Goal: Information Seeking & Learning: Check status

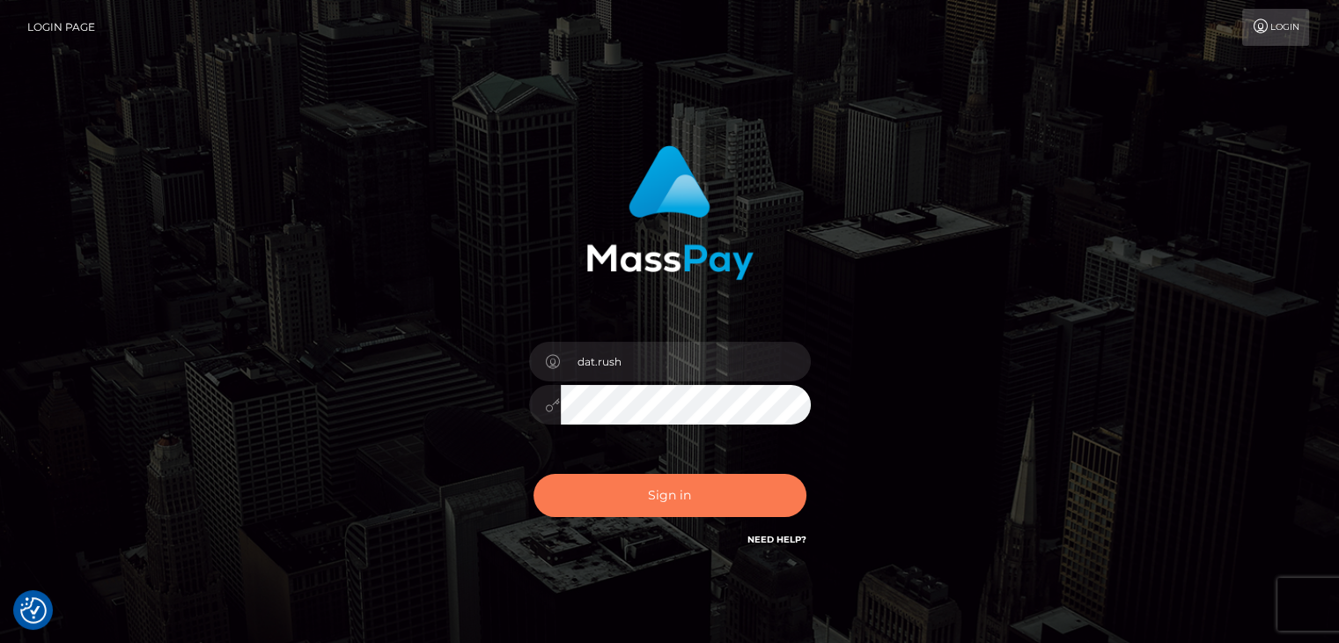
click at [661, 491] on button "Sign in" at bounding box center [670, 495] width 273 height 43
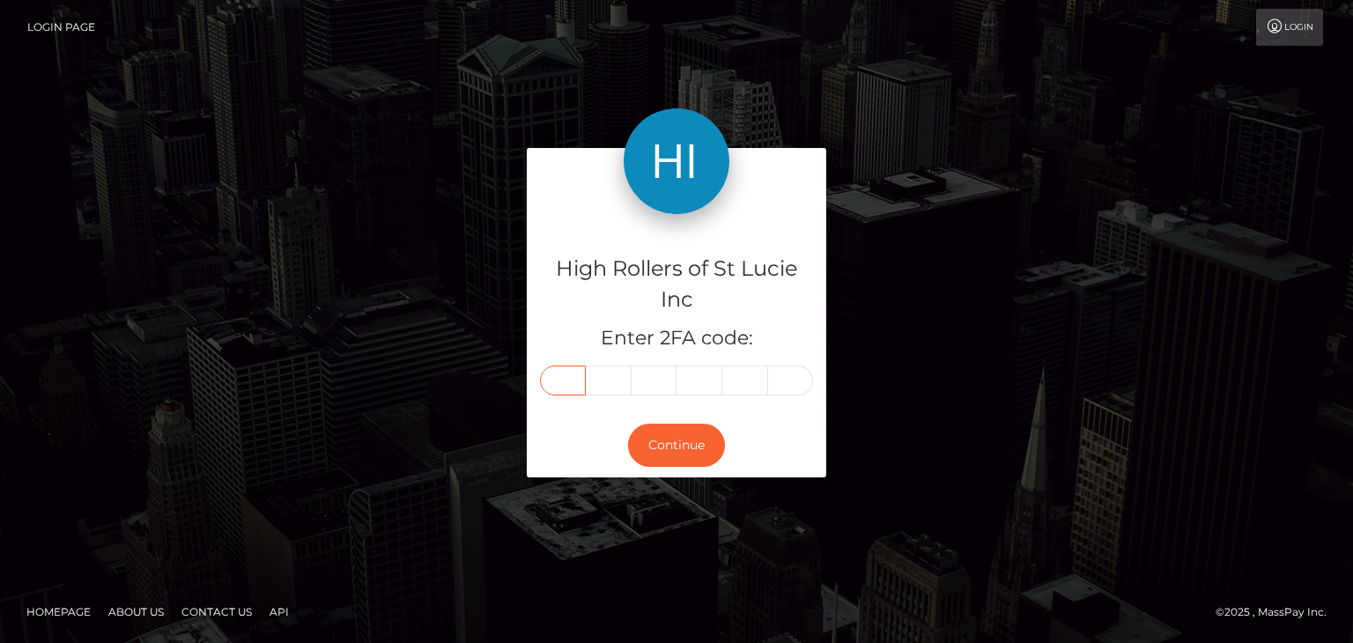
click at [567, 379] on input "text" at bounding box center [563, 380] width 46 height 30
type input "4"
type input "9"
type input "1"
type input "2"
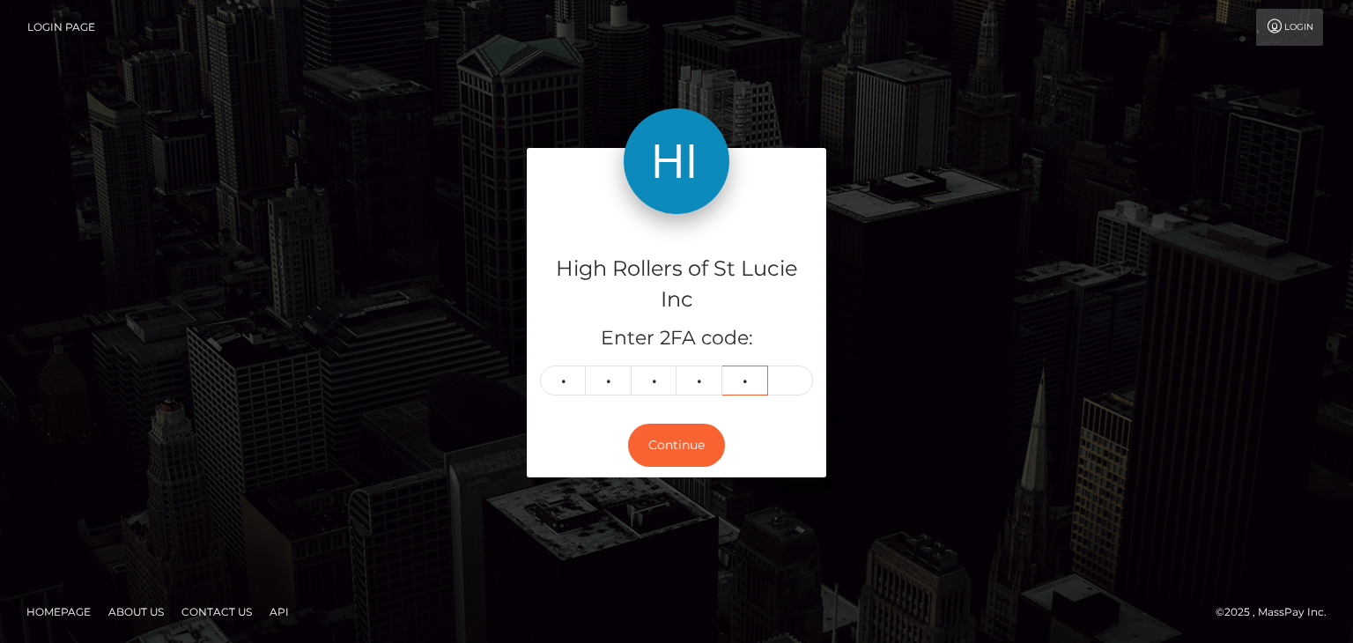
type input "1"
type input "6"
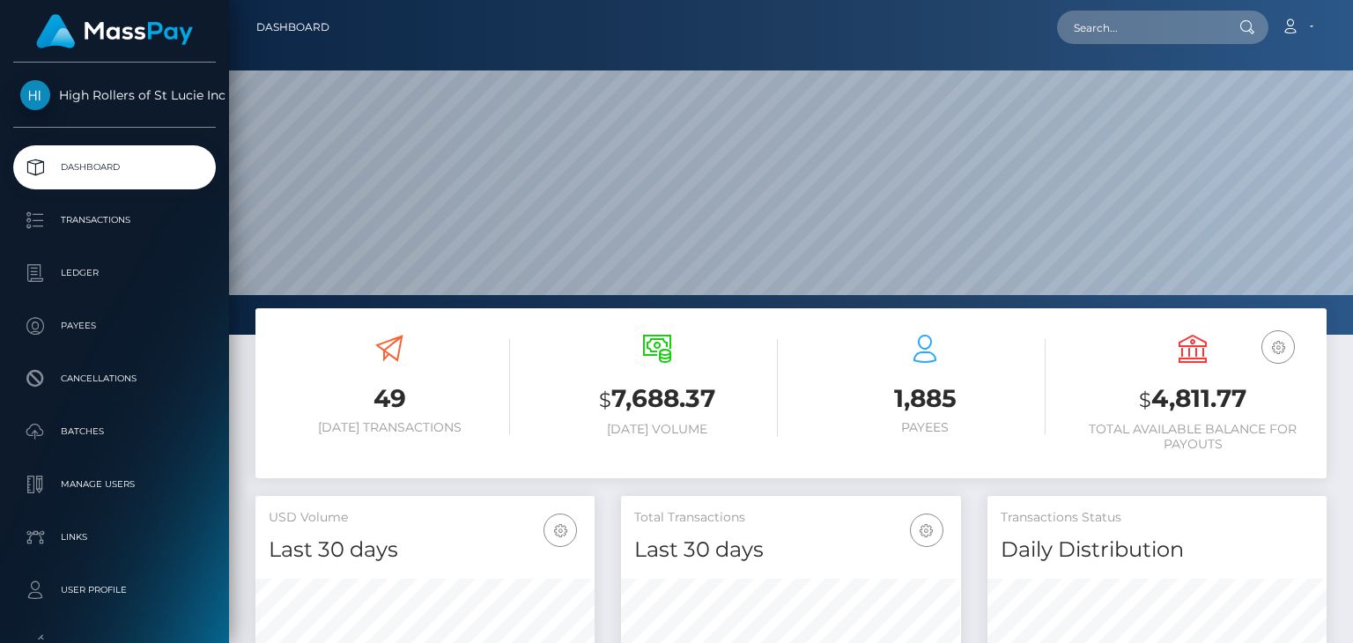
scroll to position [312, 338]
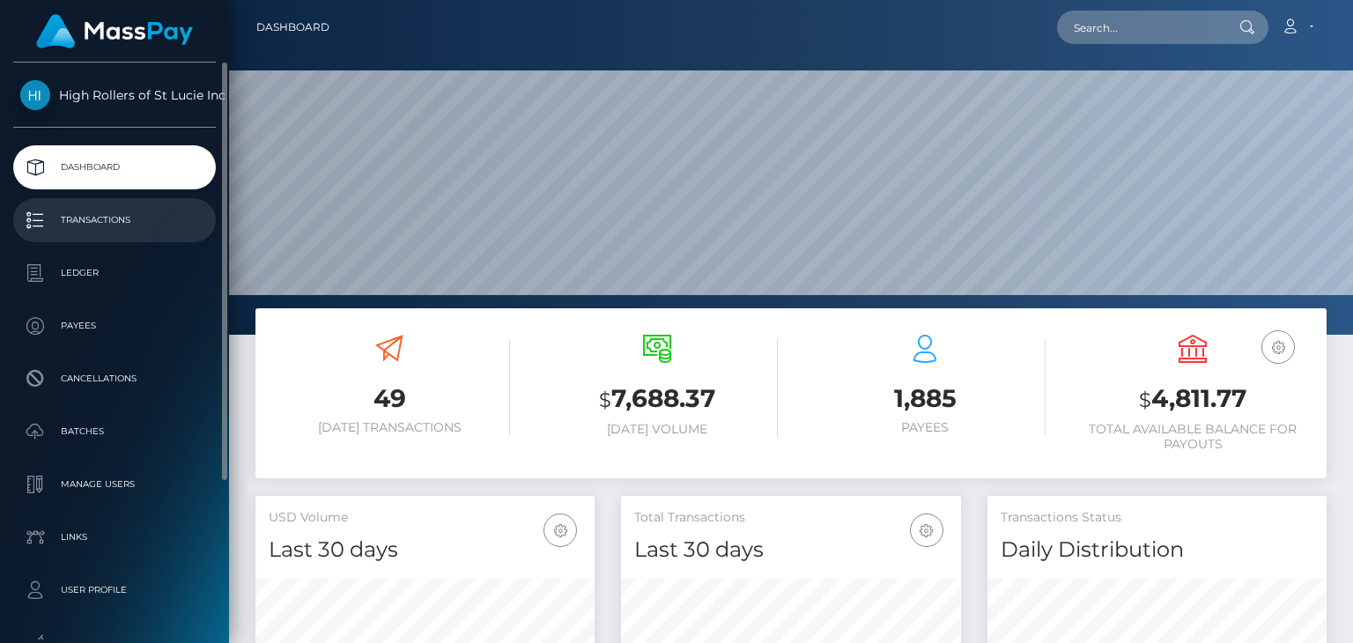
click at [54, 220] on p "Transactions" at bounding box center [114, 220] width 188 height 26
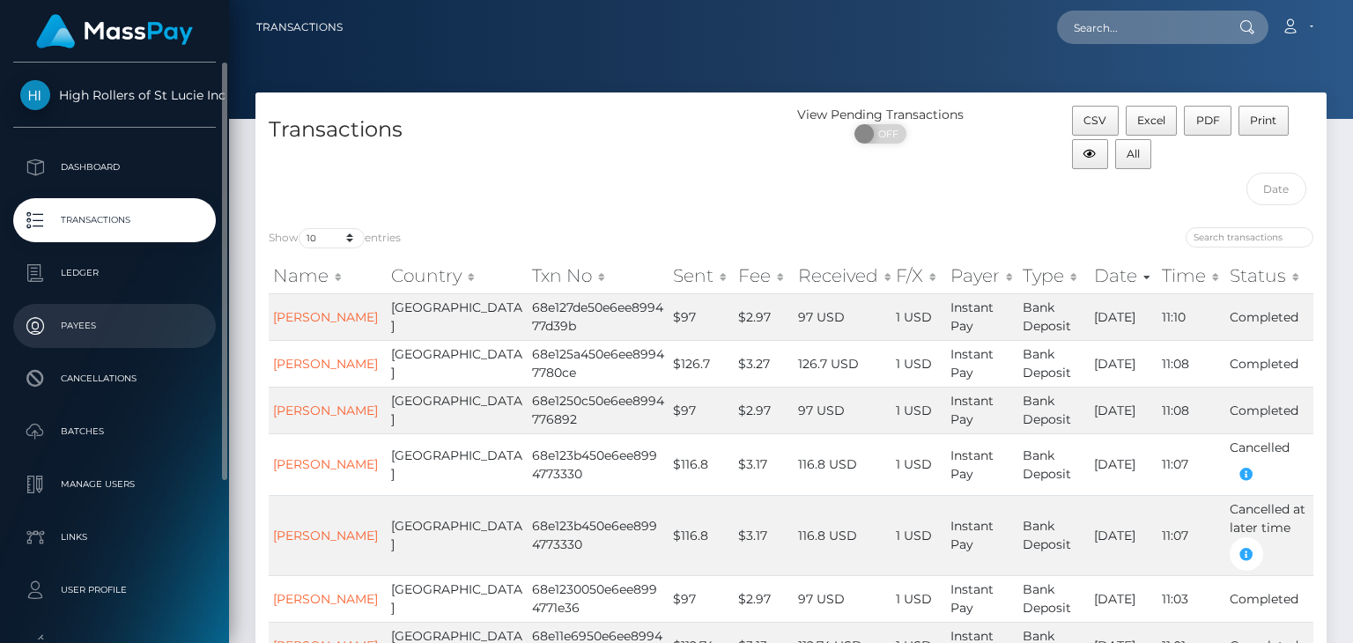
click at [90, 321] on p "Payees" at bounding box center [114, 326] width 188 height 26
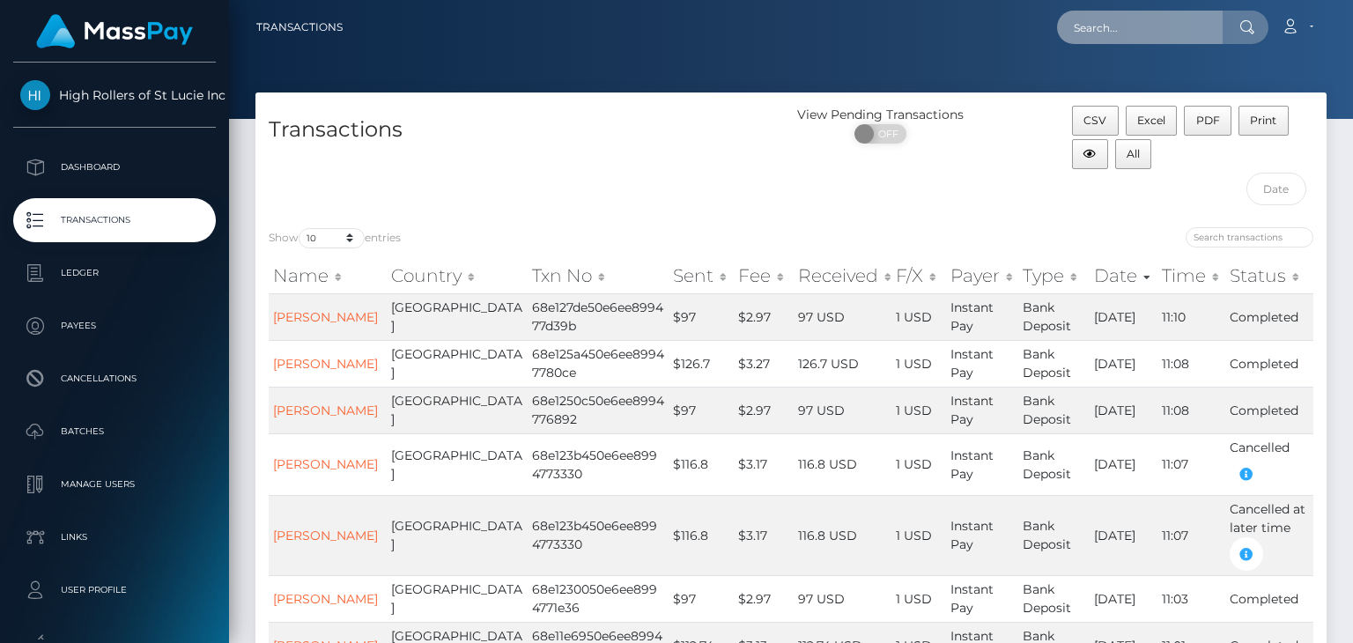
click at [1147, 26] on input "text" at bounding box center [1140, 27] width 166 height 33
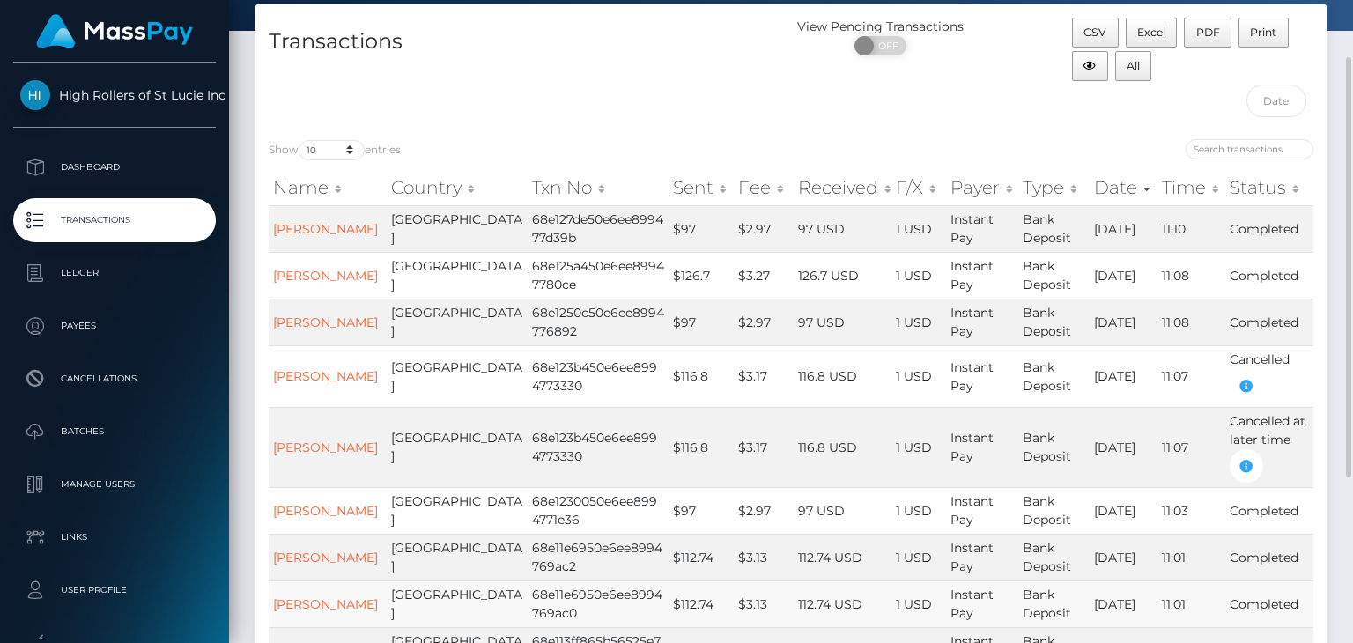
scroll to position [176, 0]
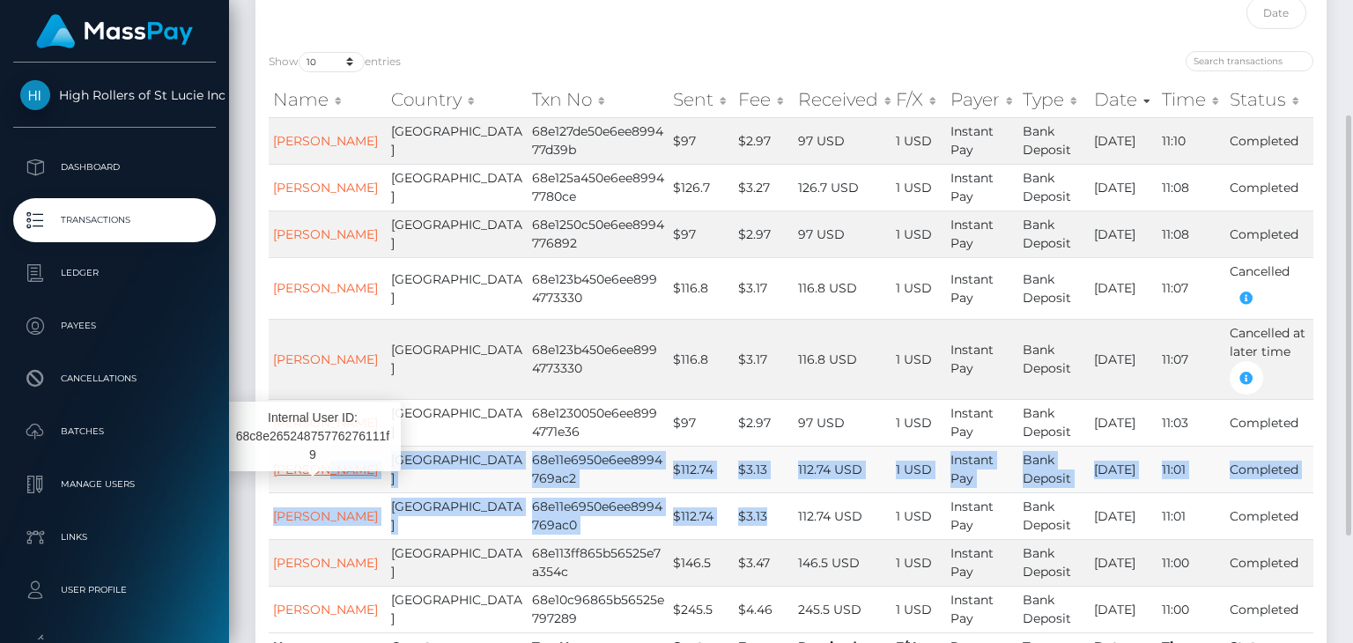
drag, startPoint x: 715, startPoint y: 515, endPoint x: 303, endPoint y: 472, distance: 414.4
click at [303, 472] on tbody "Allen Jarvi United States 68e127de50e6ee899477d39b $97 $2.97 97 USD 1 USD Insta…" at bounding box center [791, 374] width 1044 height 515
click at [528, 485] on td "68e11e6950e6ee8994769ac2" at bounding box center [598, 469] width 141 height 47
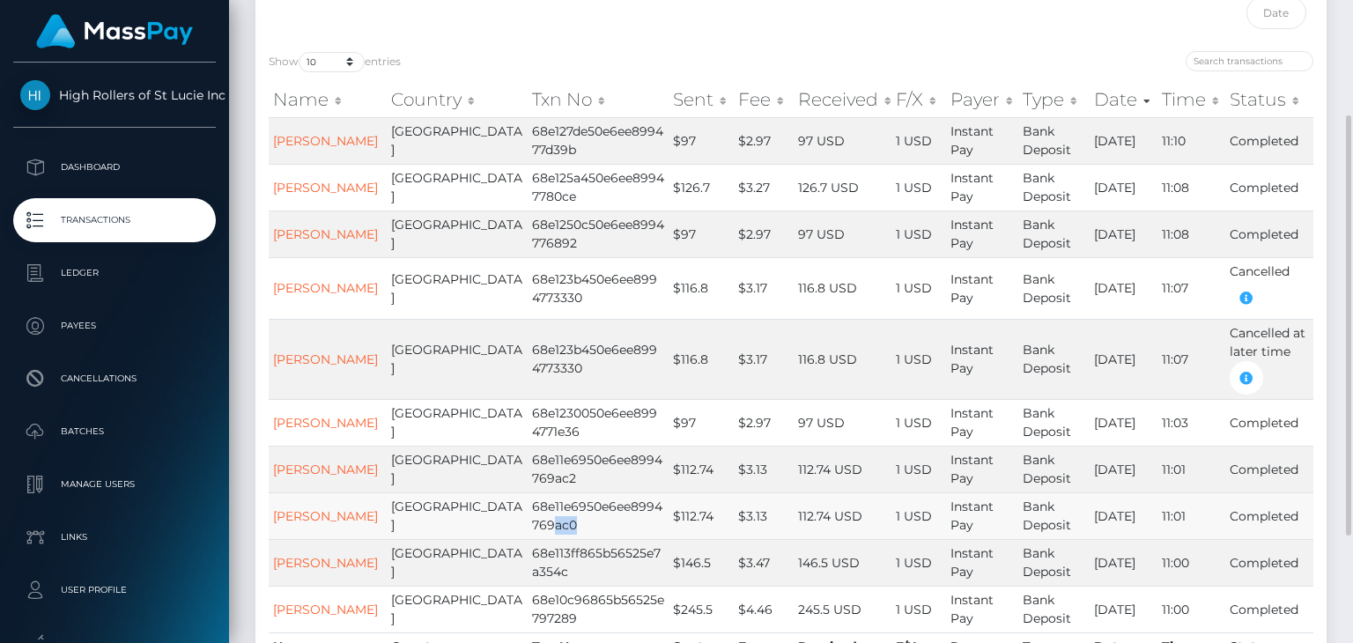
drag, startPoint x: 486, startPoint y: 515, endPoint x: 520, endPoint y: 527, distance: 35.4
click at [528, 527] on td "68e11e6950e6ee8994769ac0" at bounding box center [598, 515] width 141 height 47
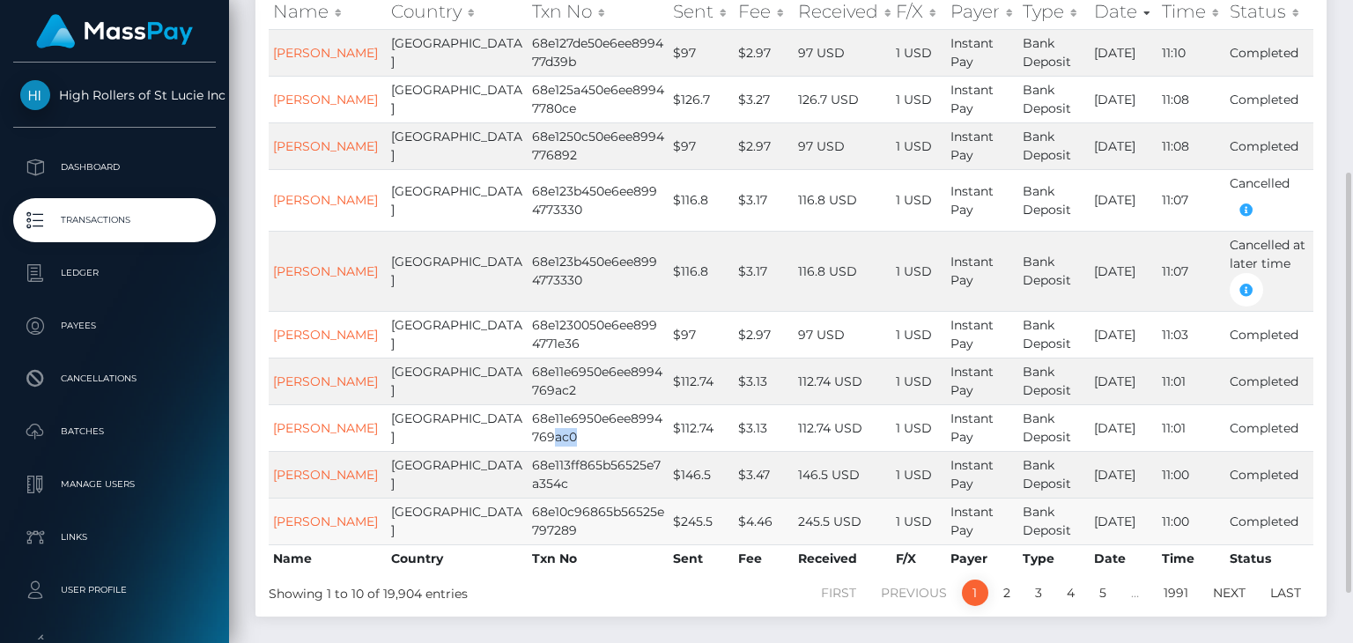
scroll to position [340, 0]
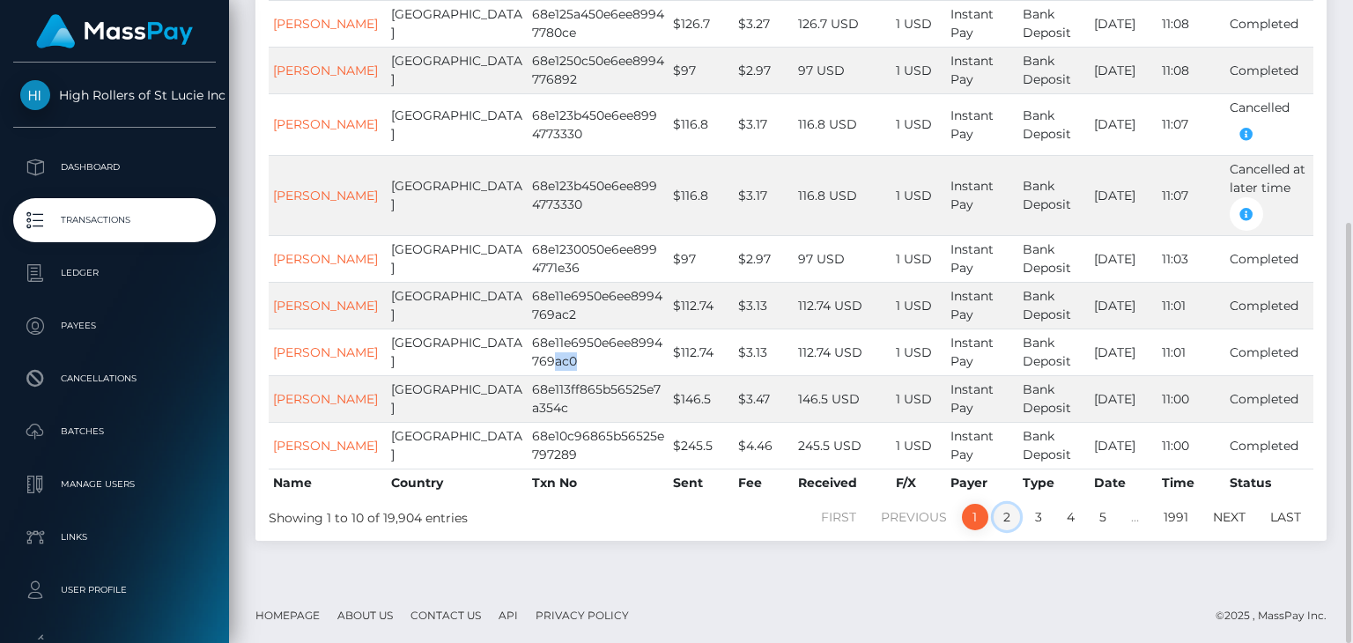
click at [1011, 514] on link "2" at bounding box center [1006, 517] width 26 height 26
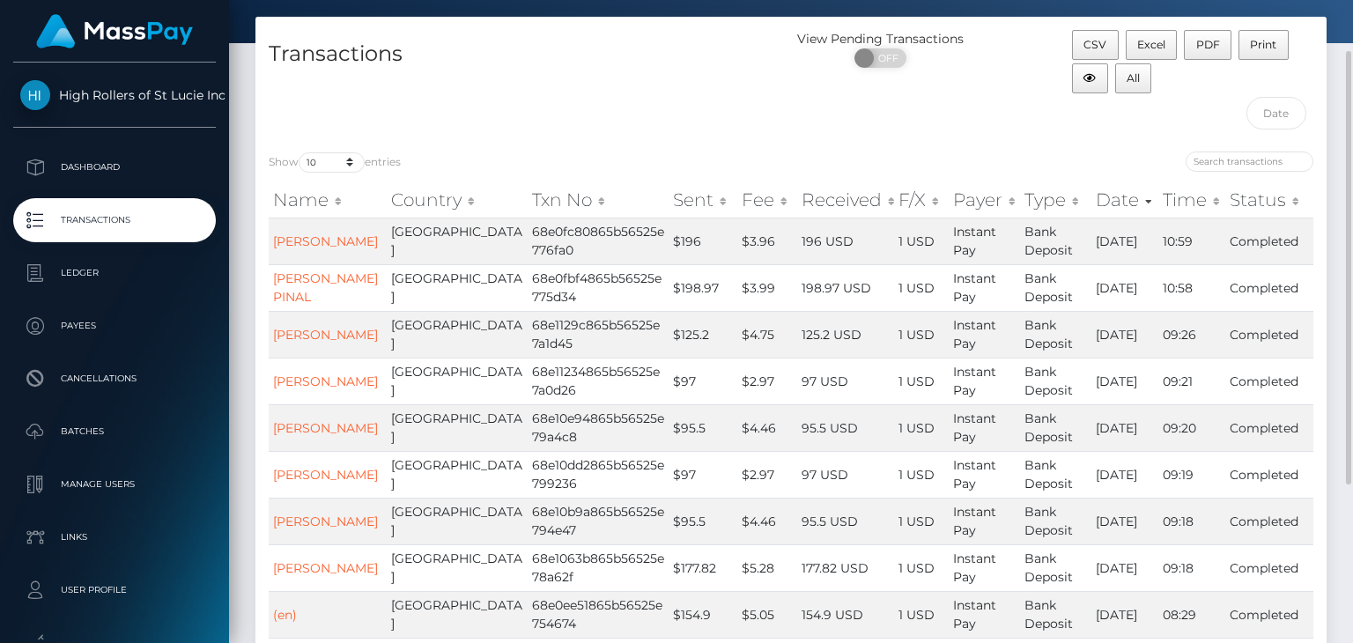
scroll to position [0, 0]
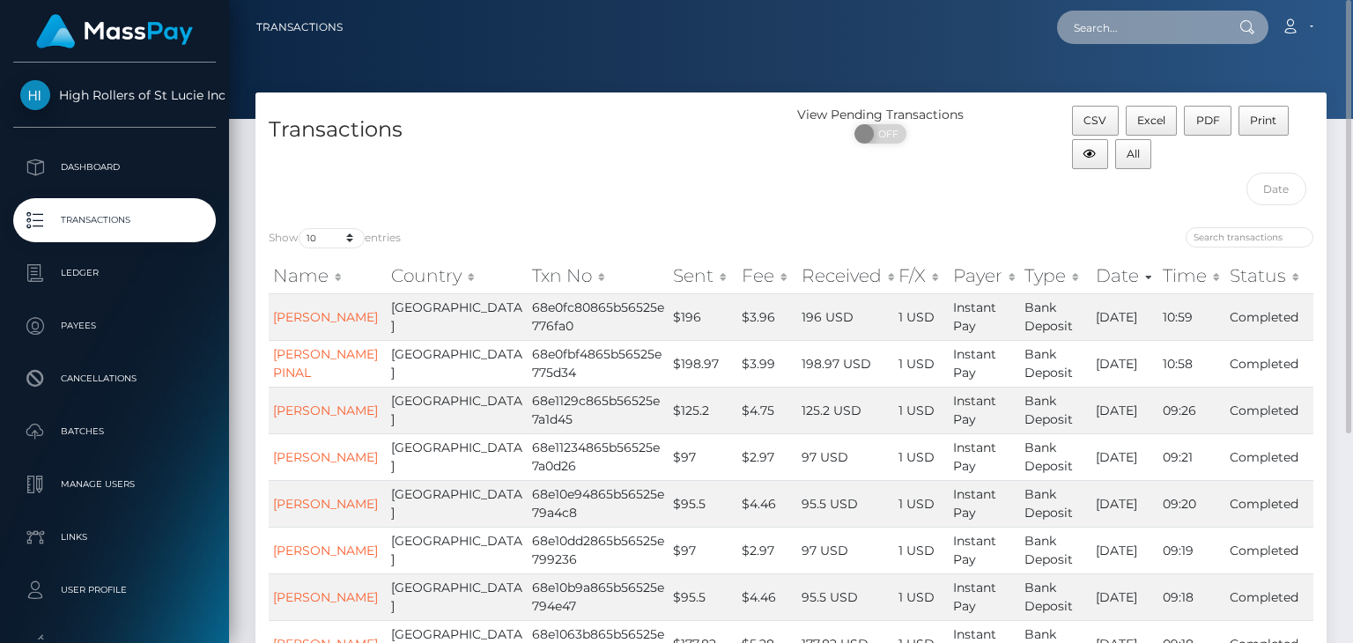
click at [1139, 21] on input "text" at bounding box center [1140, 27] width 166 height 33
paste input "perrodinkali34@gmail.com Withdra"
type input "perrodinkali34@gmail.com Withdra"
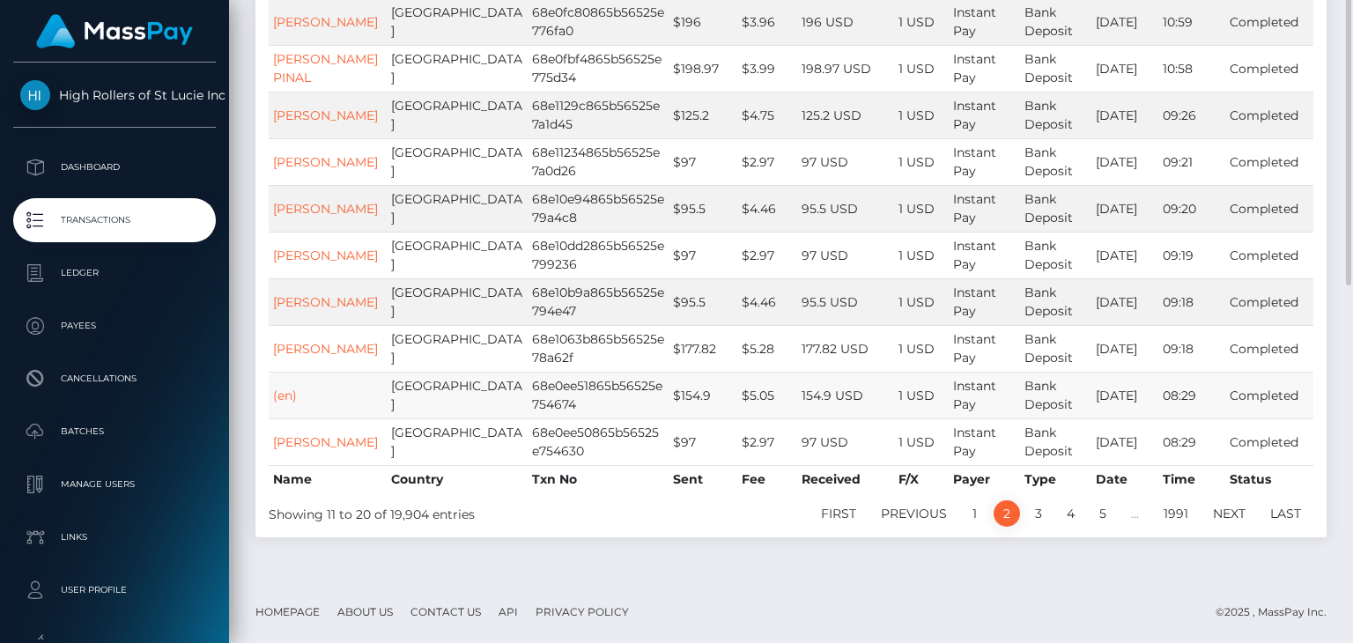
scroll to position [310, 0]
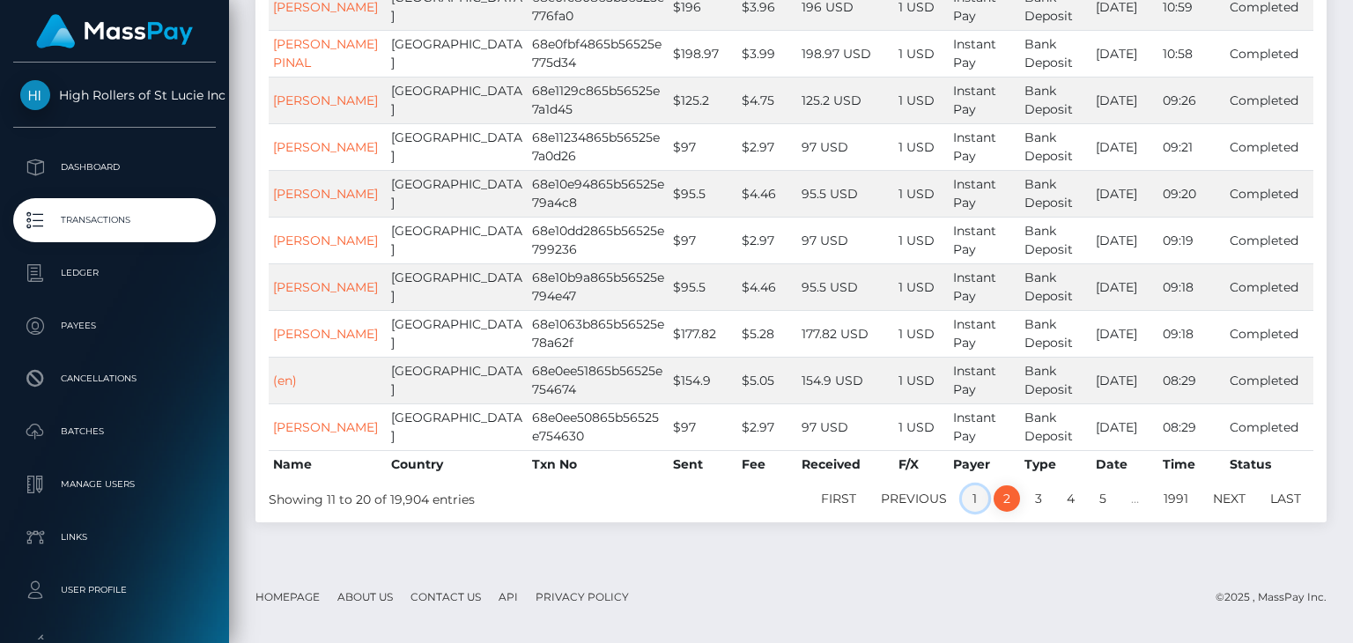
click at [971, 512] on link "1" at bounding box center [975, 498] width 26 height 26
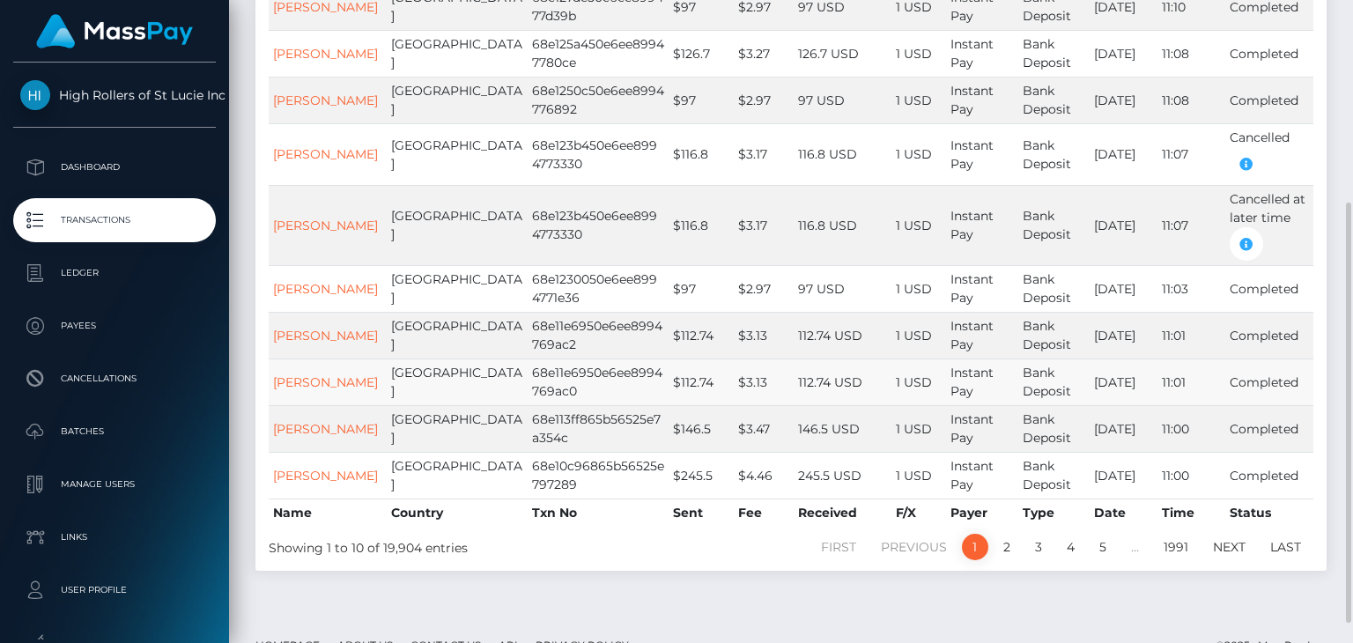
scroll to position [340, 0]
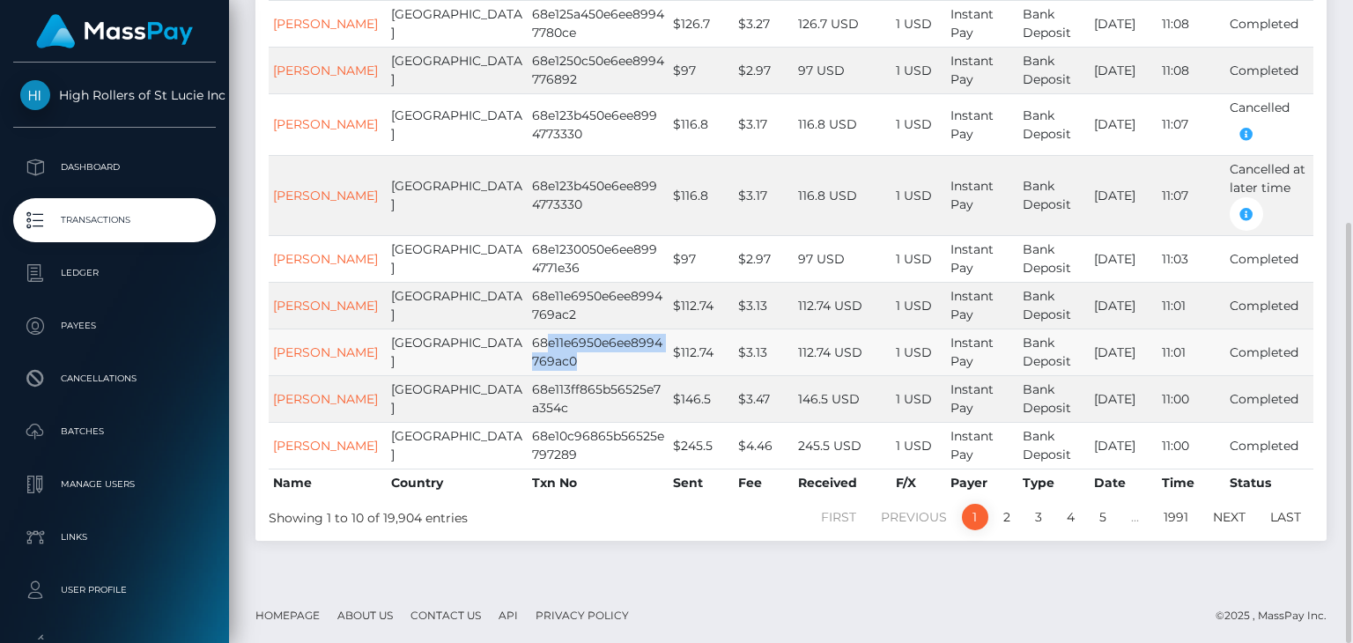
drag, startPoint x: 509, startPoint y: 360, endPoint x: 477, endPoint y: 336, distance: 40.2
click at [528, 336] on td "68e11e6950e6ee8994769ac0" at bounding box center [598, 351] width 141 height 47
drag, startPoint x: 507, startPoint y: 310, endPoint x: 458, endPoint y: 290, distance: 53.3
click at [528, 290] on td "68e11e6950e6ee8994769ac2" at bounding box center [598, 305] width 141 height 47
copy td "68e11e6950e6ee8994769ac2"
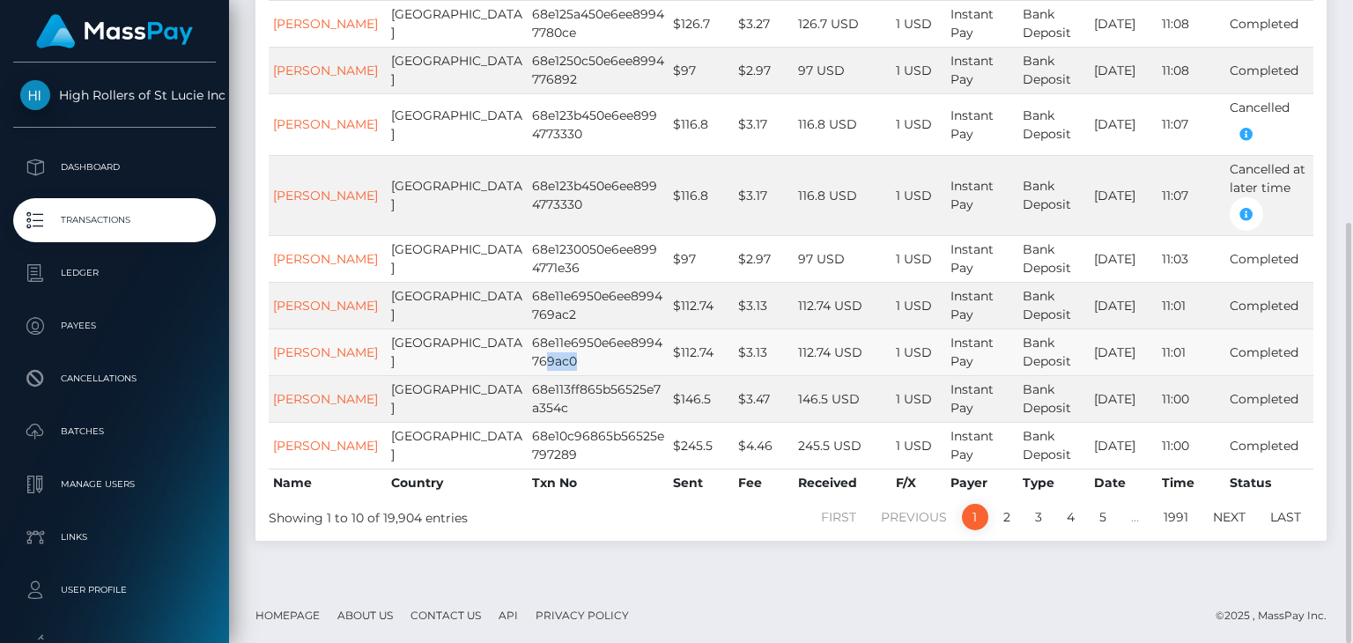
drag, startPoint x: 510, startPoint y: 360, endPoint x: 478, endPoint y: 364, distance: 31.9
click at [528, 364] on td "68e11e6950e6ee8994769ac0" at bounding box center [598, 351] width 141 height 47
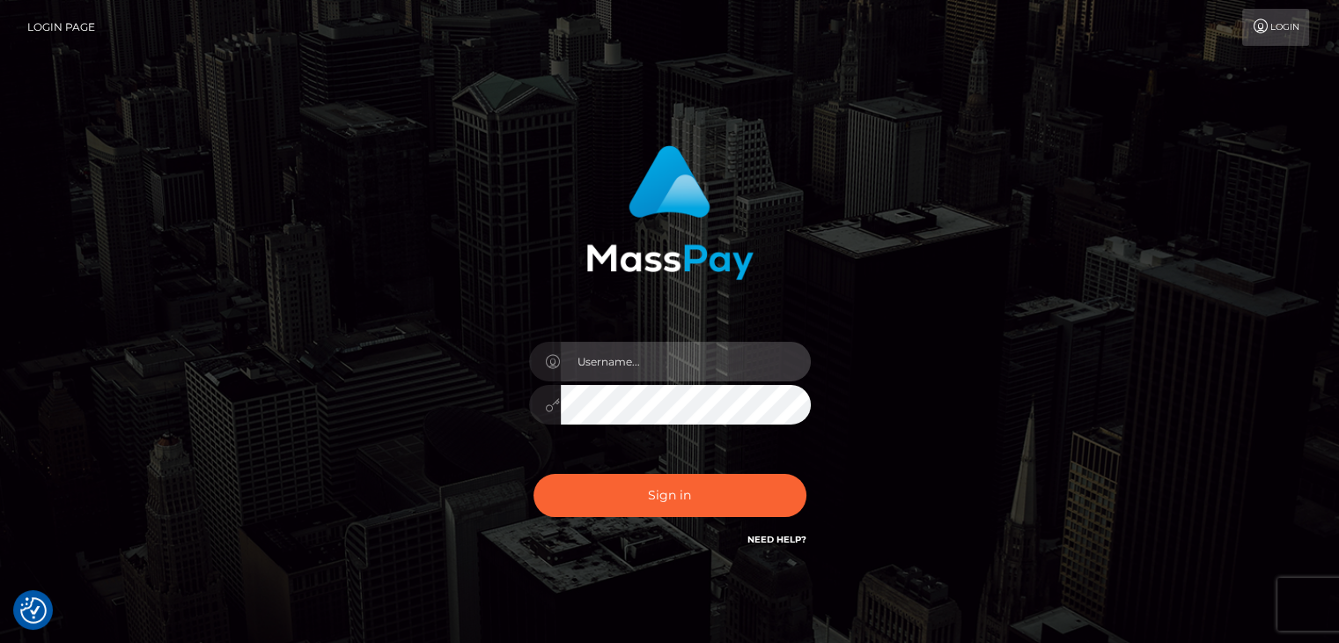
click at [681, 367] on input "text" at bounding box center [686, 362] width 250 height 40
type input "dat.rush"
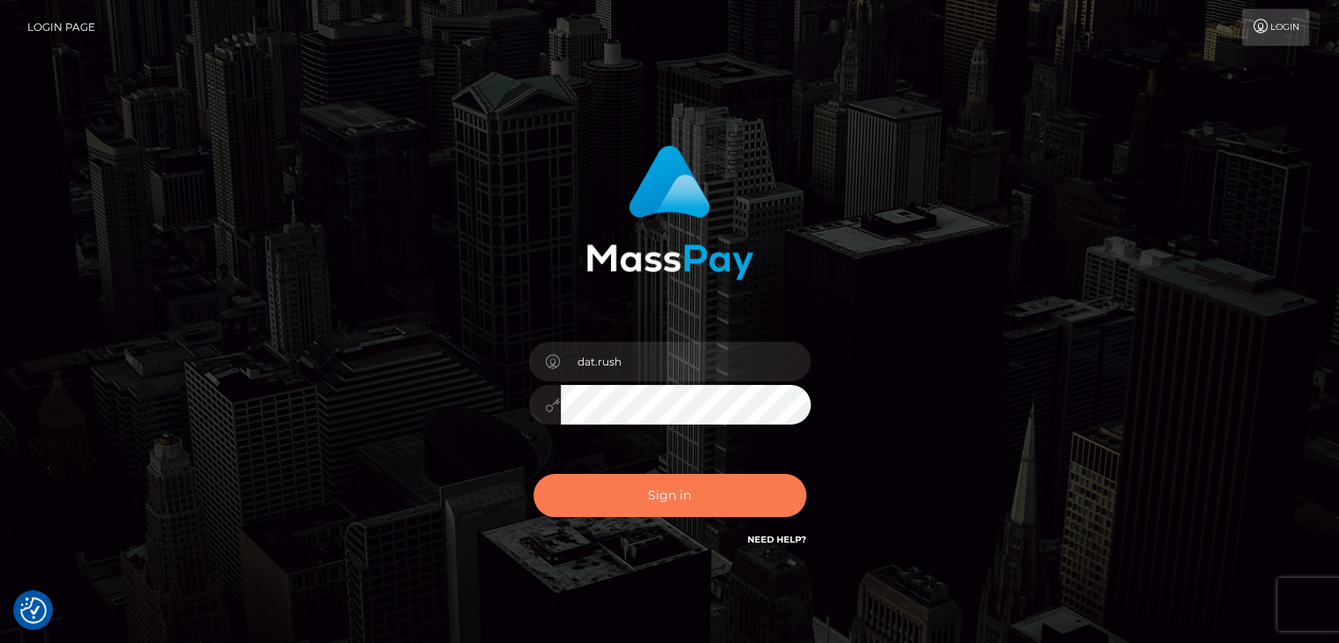
click at [670, 504] on button "Sign in" at bounding box center [670, 495] width 273 height 43
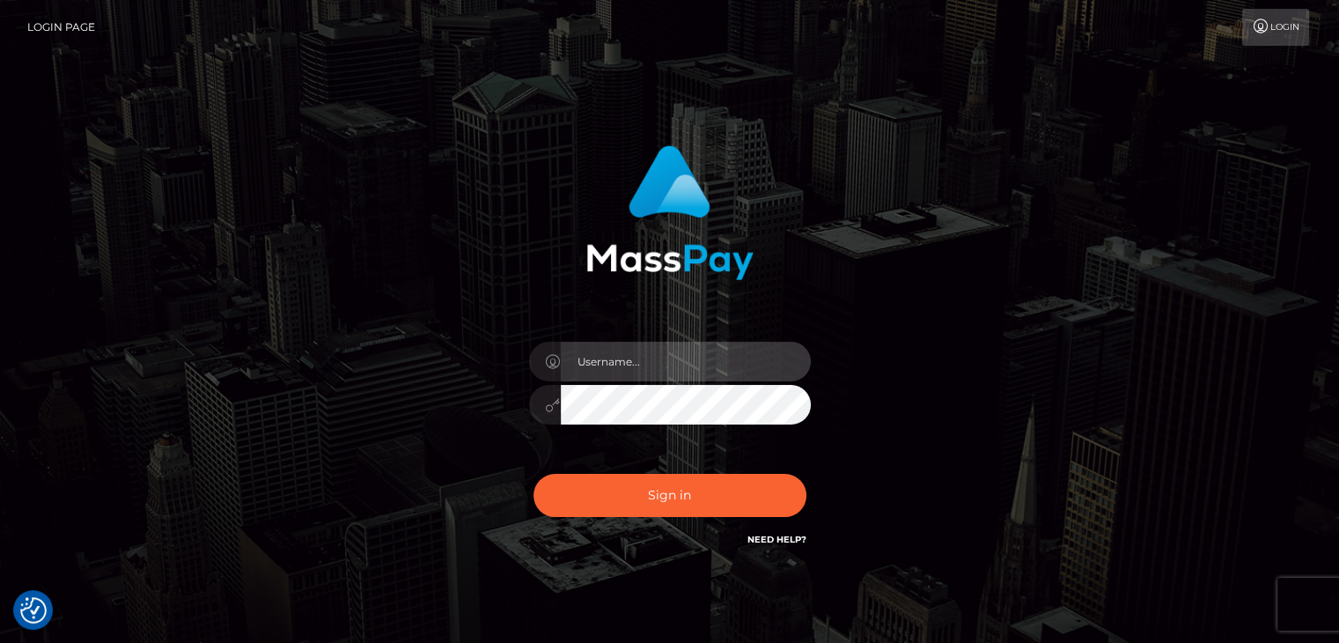
click at [647, 373] on input "text" at bounding box center [686, 362] width 250 height 40
paste input "dat.rush"
type input "dat.rush"
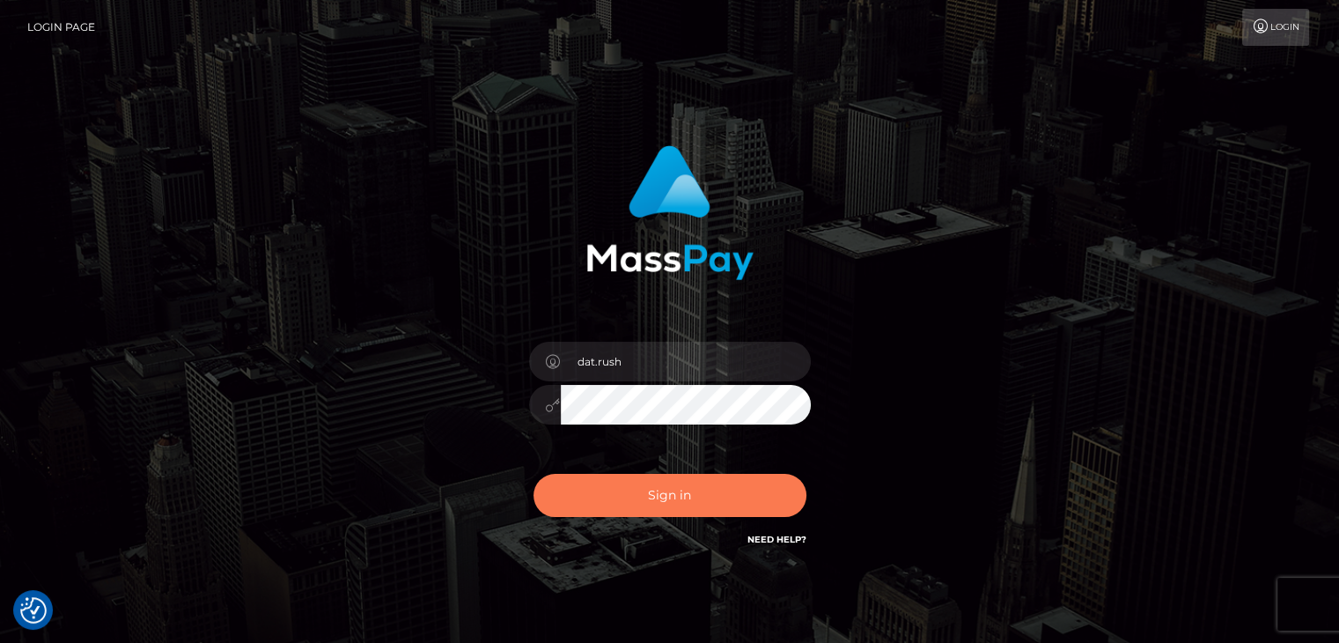
click at [661, 506] on button "Sign in" at bounding box center [670, 495] width 273 height 43
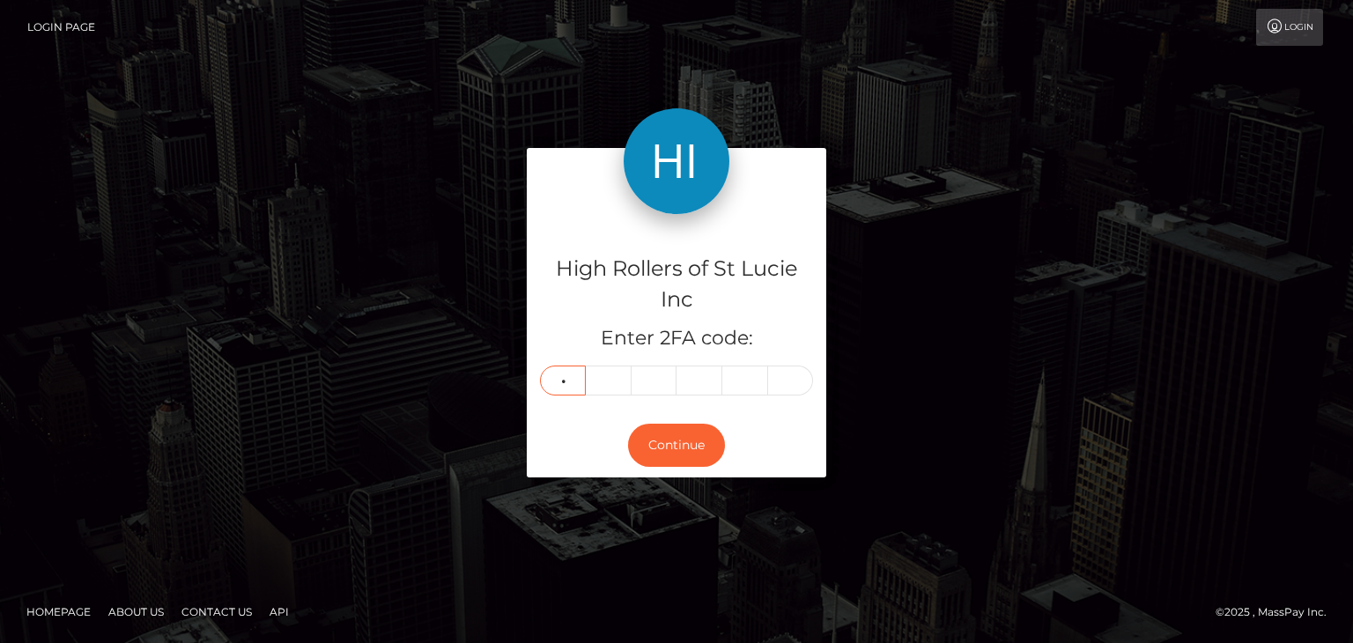
type input "9"
type input "4"
type input "9"
type input "6"
type input "1"
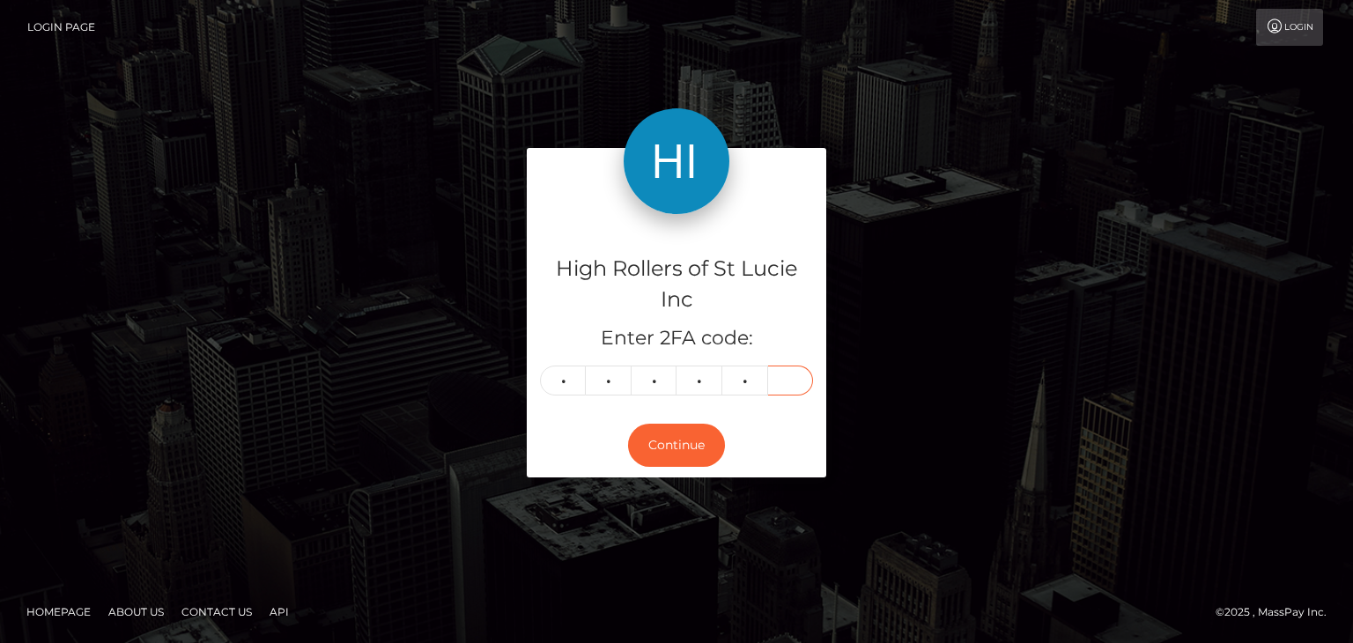
type input "0"
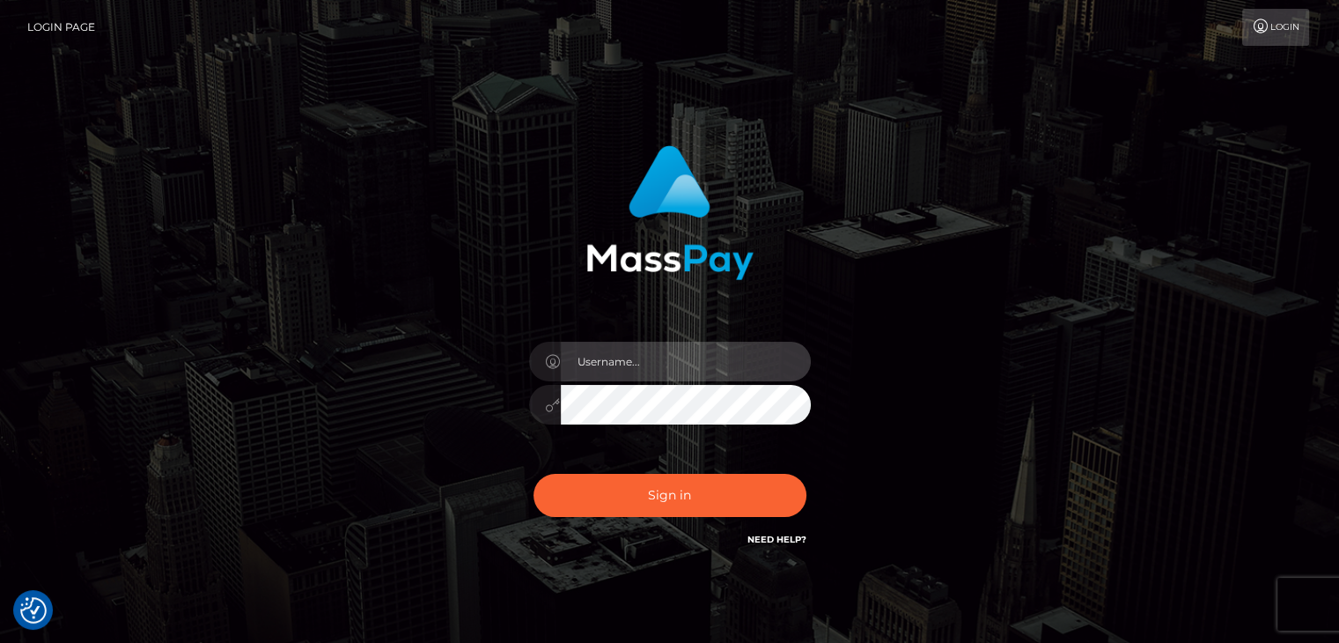
click at [594, 364] on input "text" at bounding box center [686, 362] width 250 height 40
paste input "dat.rush"
type input "dat.rush"
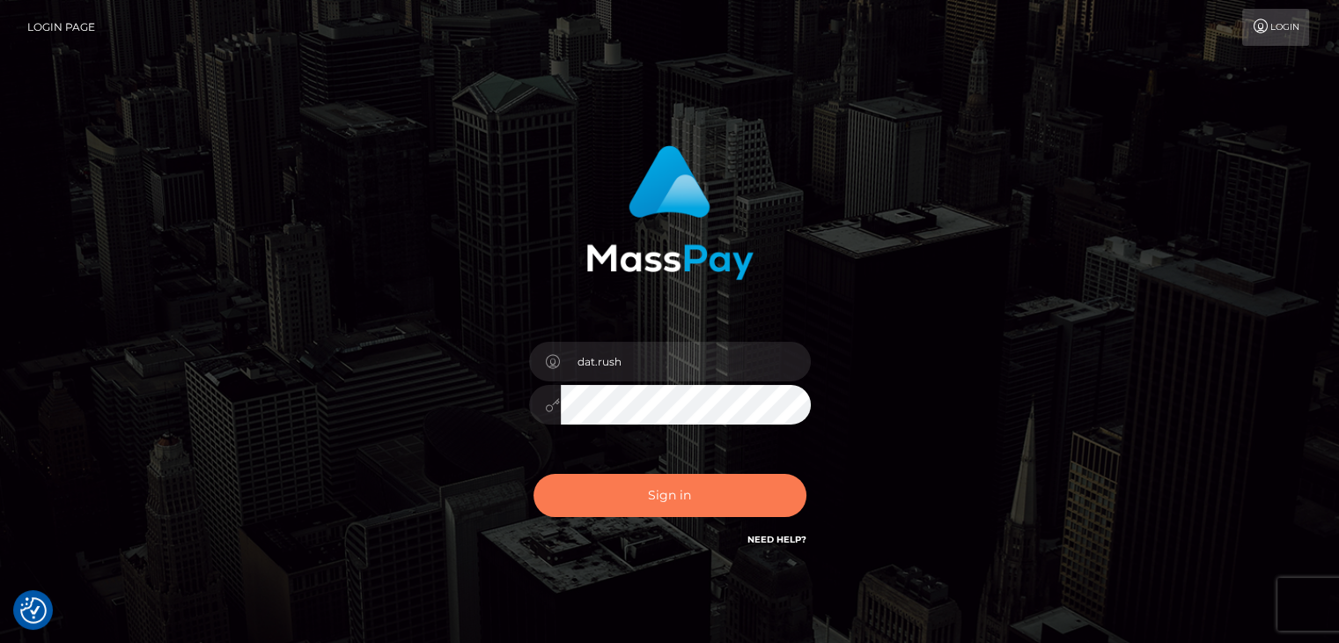
click at [669, 505] on button "Sign in" at bounding box center [670, 495] width 273 height 43
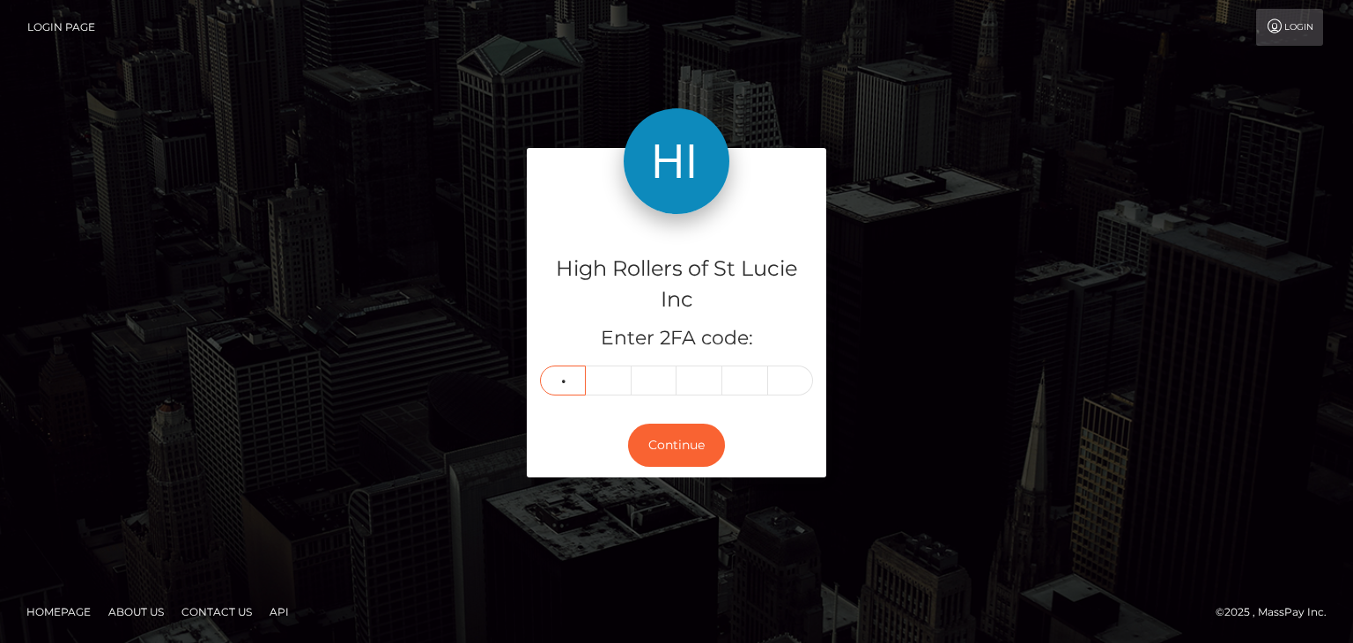
type input "1"
type input "4"
type input "7"
type input "0"
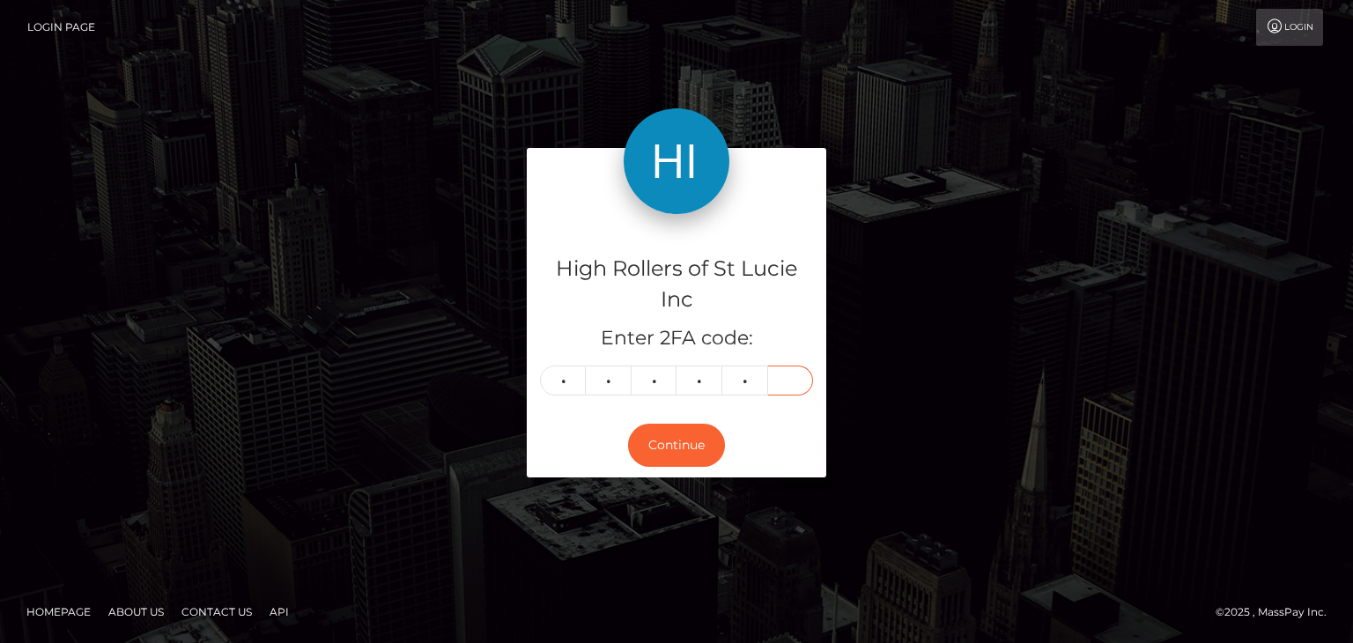
type input "5"
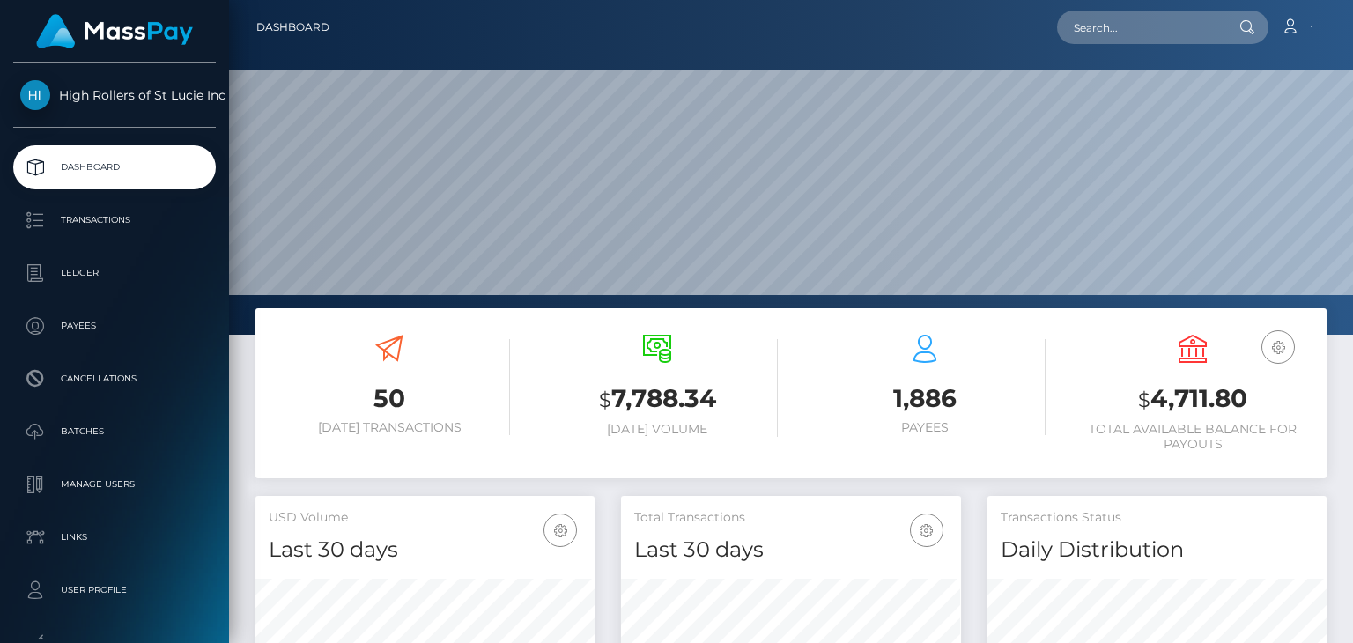
scroll to position [312, 338]
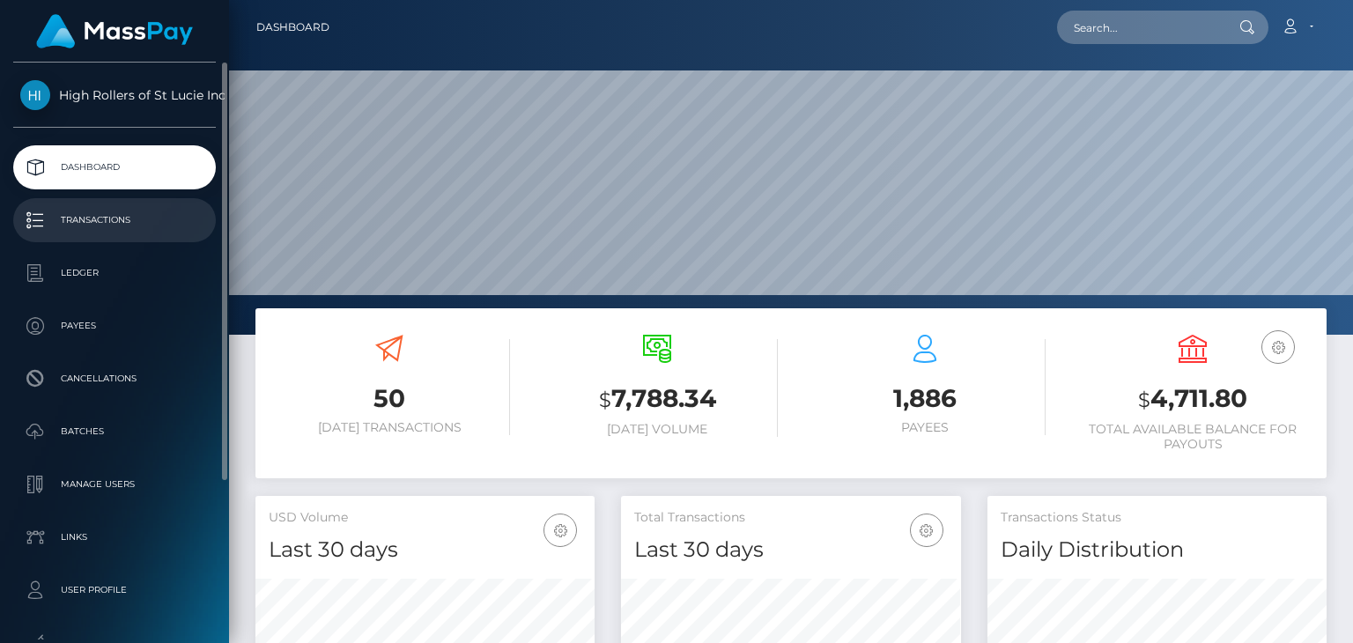
click at [65, 223] on p "Transactions" at bounding box center [114, 220] width 188 height 26
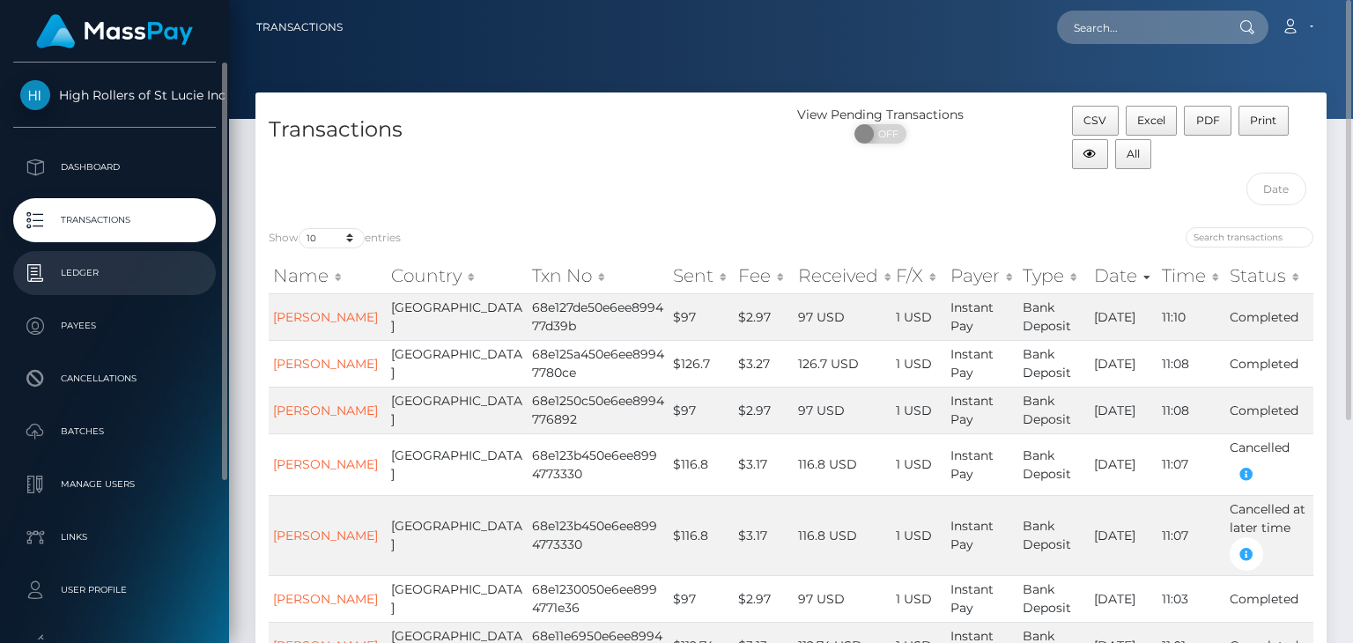
click at [78, 280] on p "Ledger" at bounding box center [114, 273] width 188 height 26
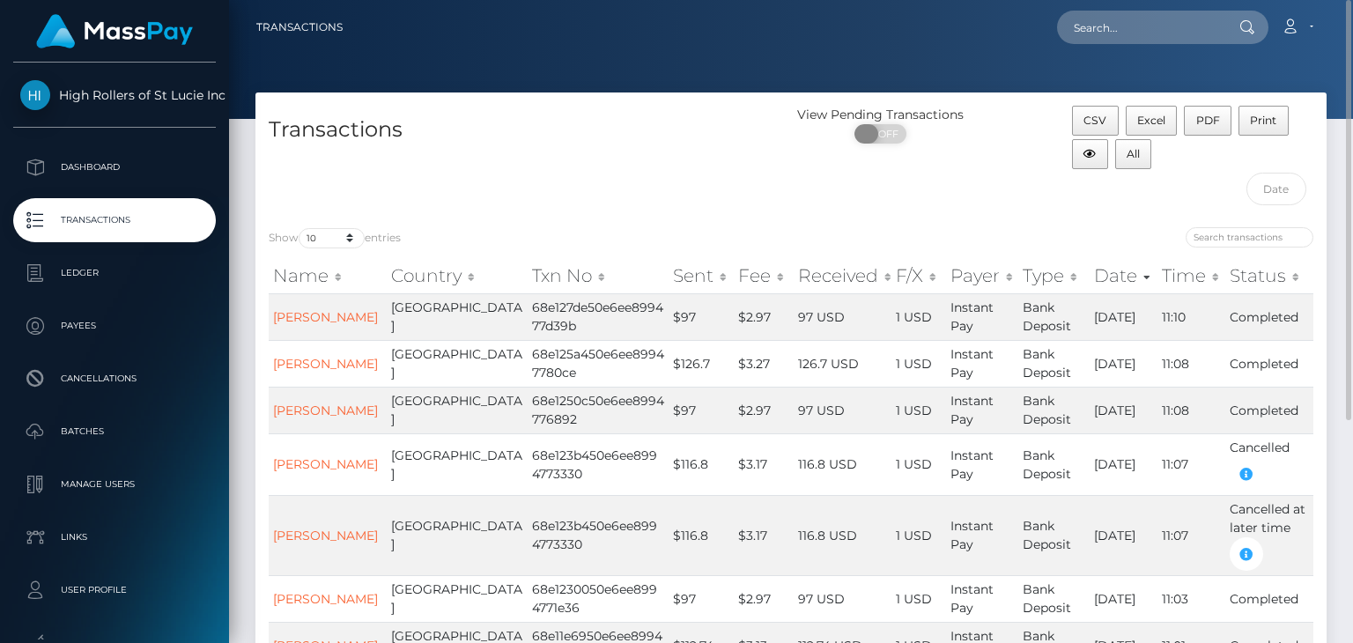
click at [876, 132] on span at bounding box center [866, 133] width 24 height 19
click at [882, 130] on span at bounding box center [894, 133] width 24 height 19
checkbox input "false"
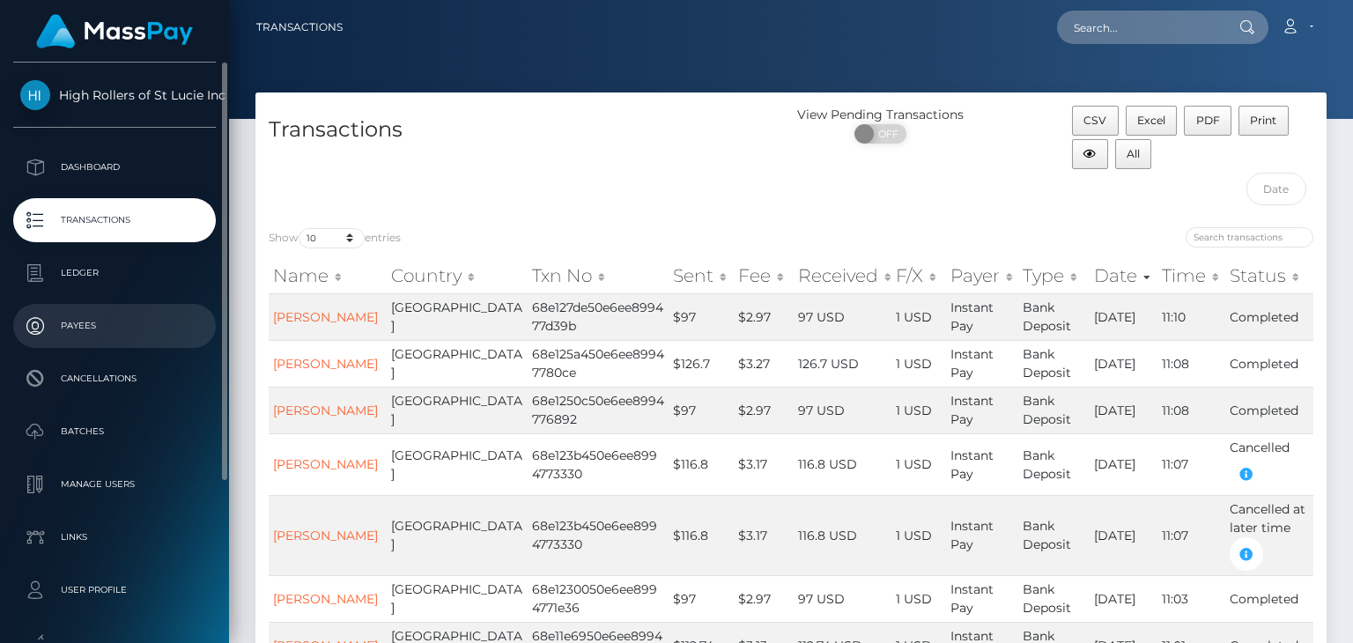
click at [82, 318] on p "Payees" at bounding box center [114, 326] width 188 height 26
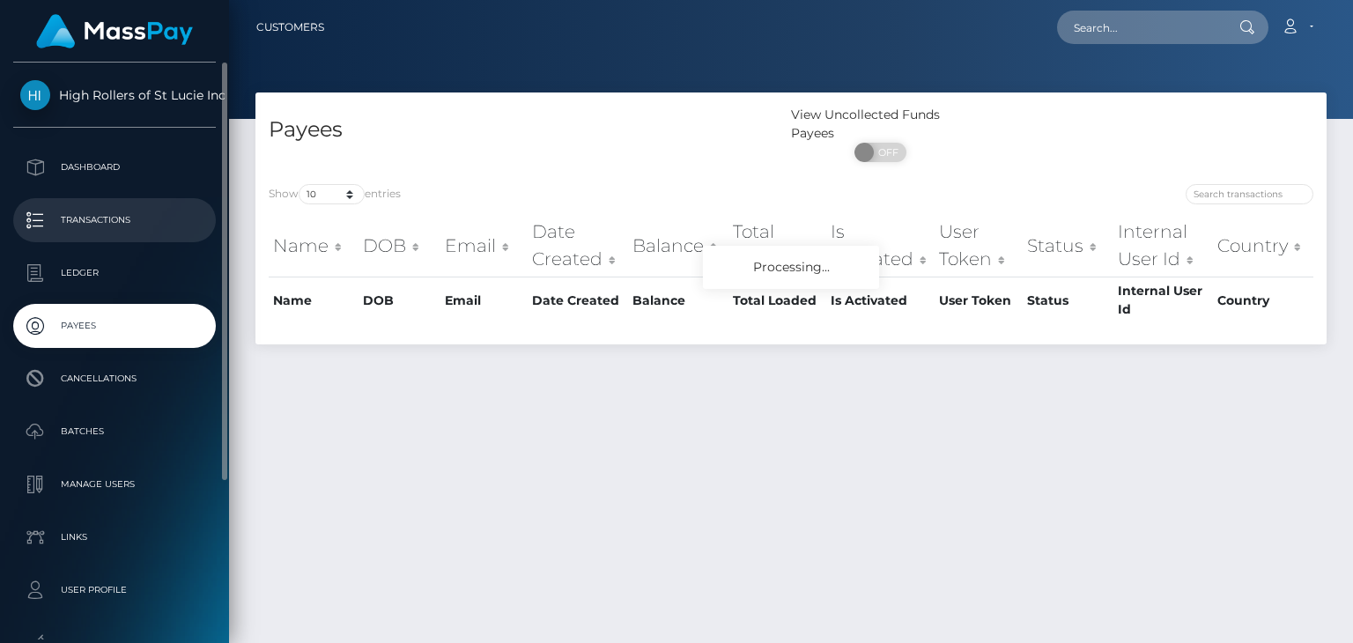
click at [94, 209] on p "Transactions" at bounding box center [114, 220] width 188 height 26
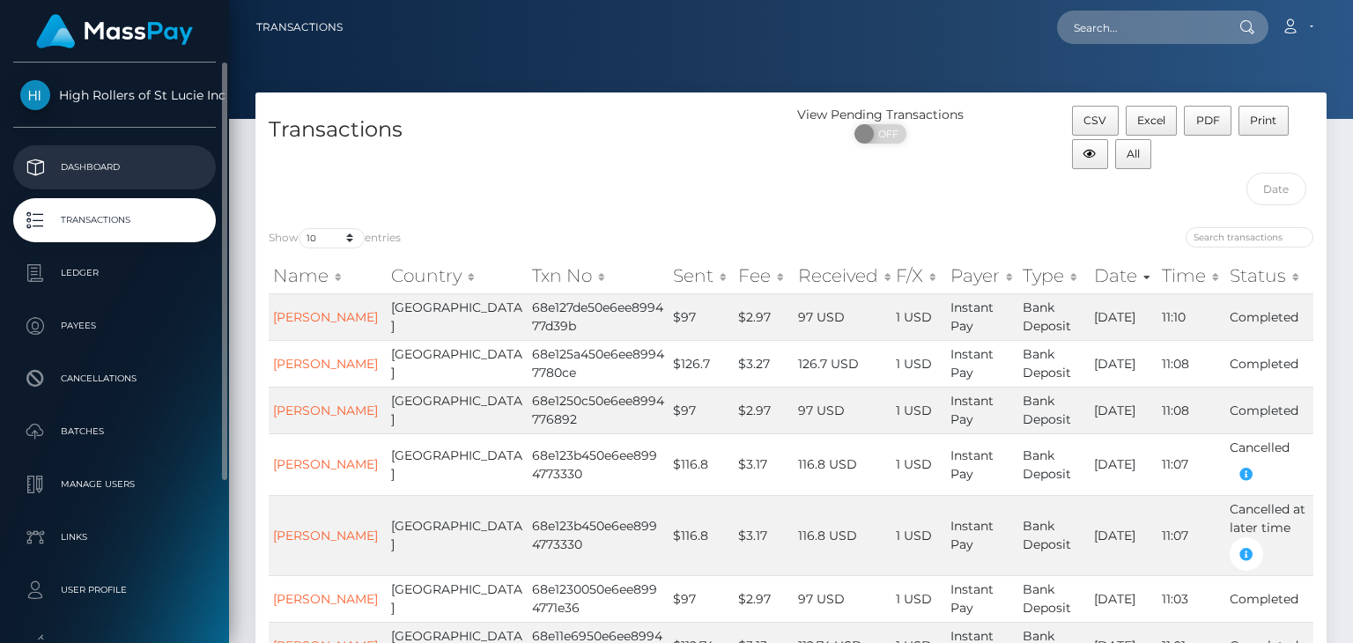
click at [89, 163] on p "Dashboard" at bounding box center [114, 167] width 188 height 26
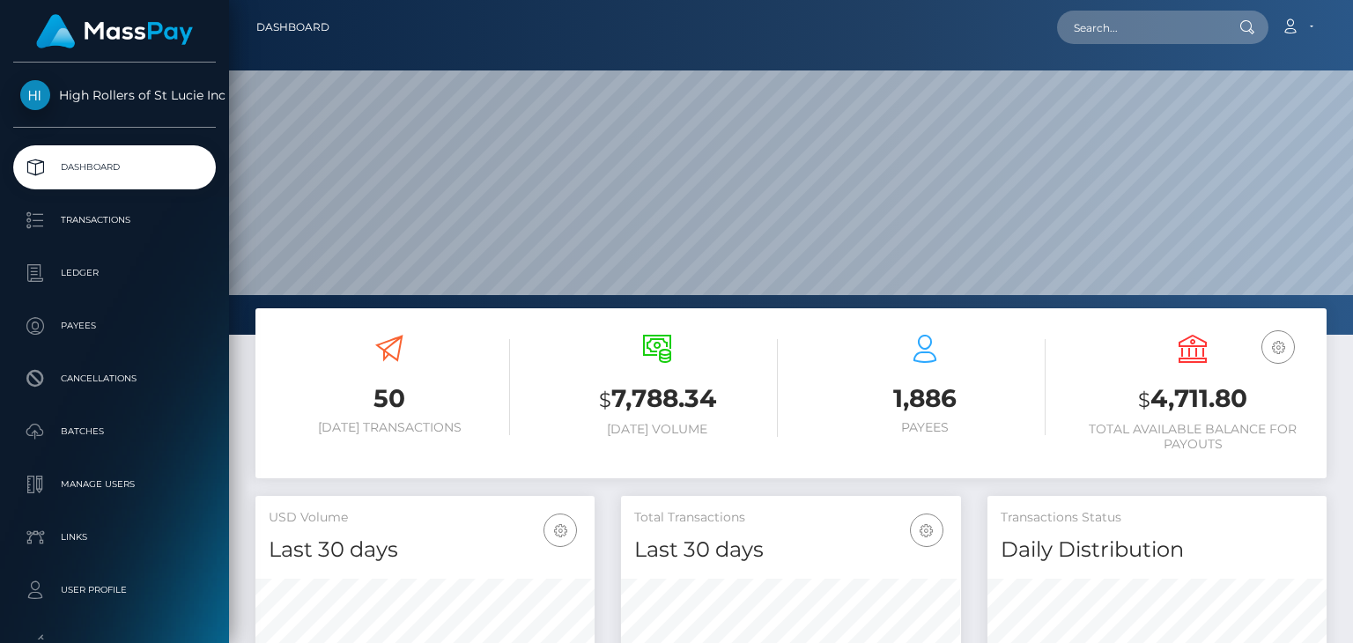
scroll to position [312, 338]
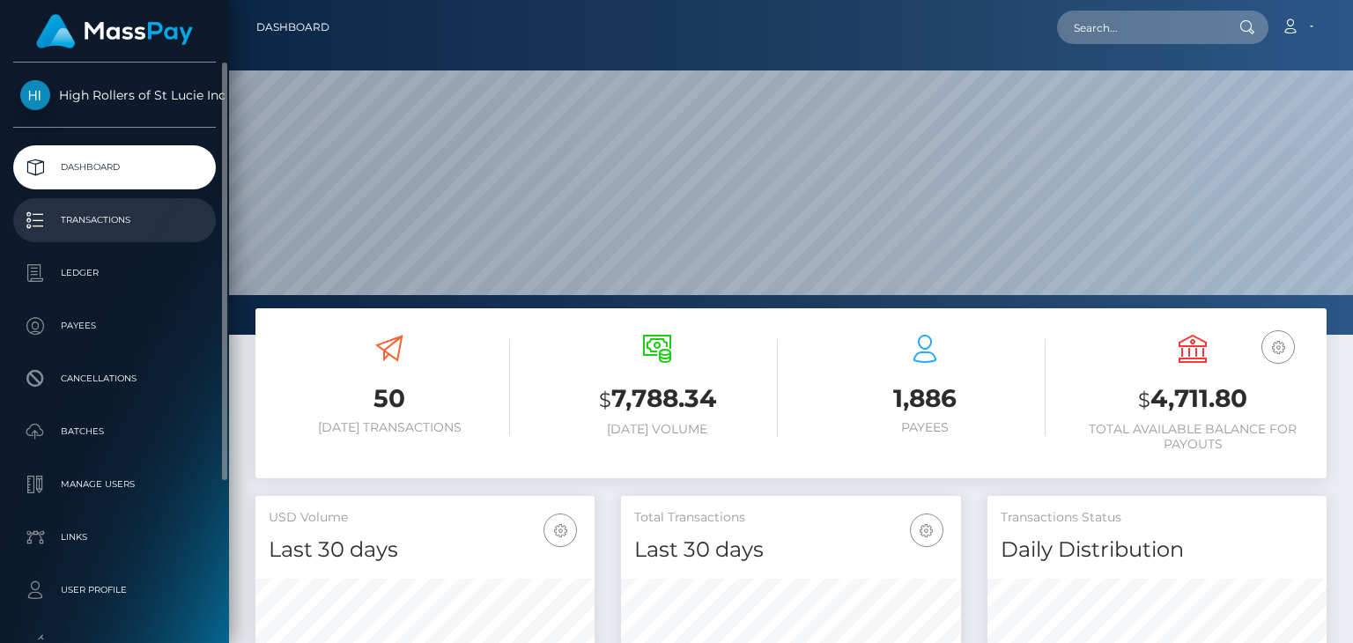
click at [103, 225] on p "Transactions" at bounding box center [114, 220] width 188 height 26
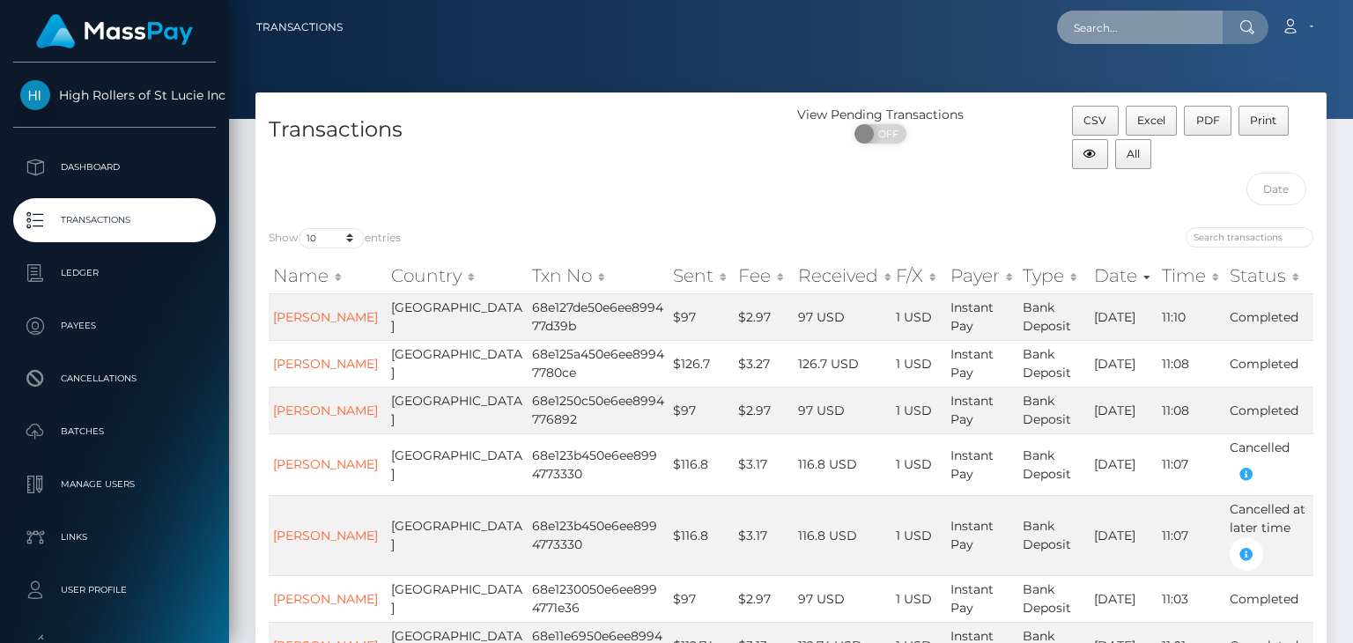
click at [1166, 22] on input "text" at bounding box center [1140, 27] width 166 height 33
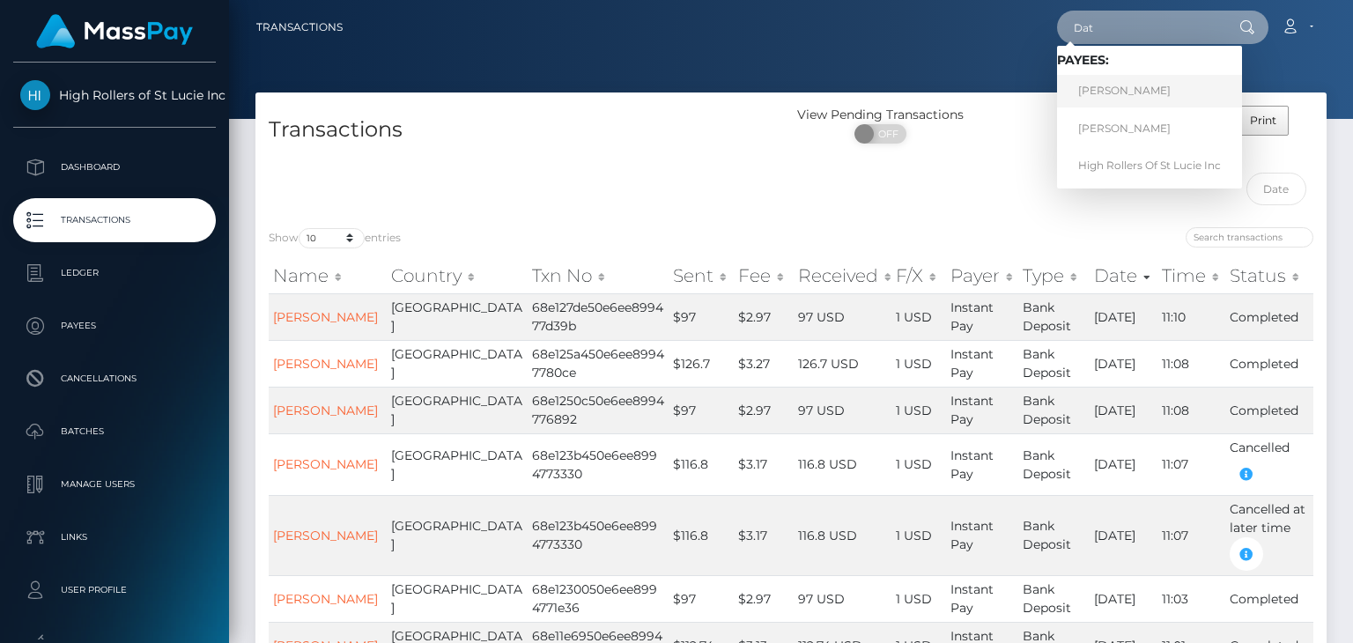
type input "Dat"
click at [1117, 89] on link "Dat Tran" at bounding box center [1149, 91] width 185 height 33
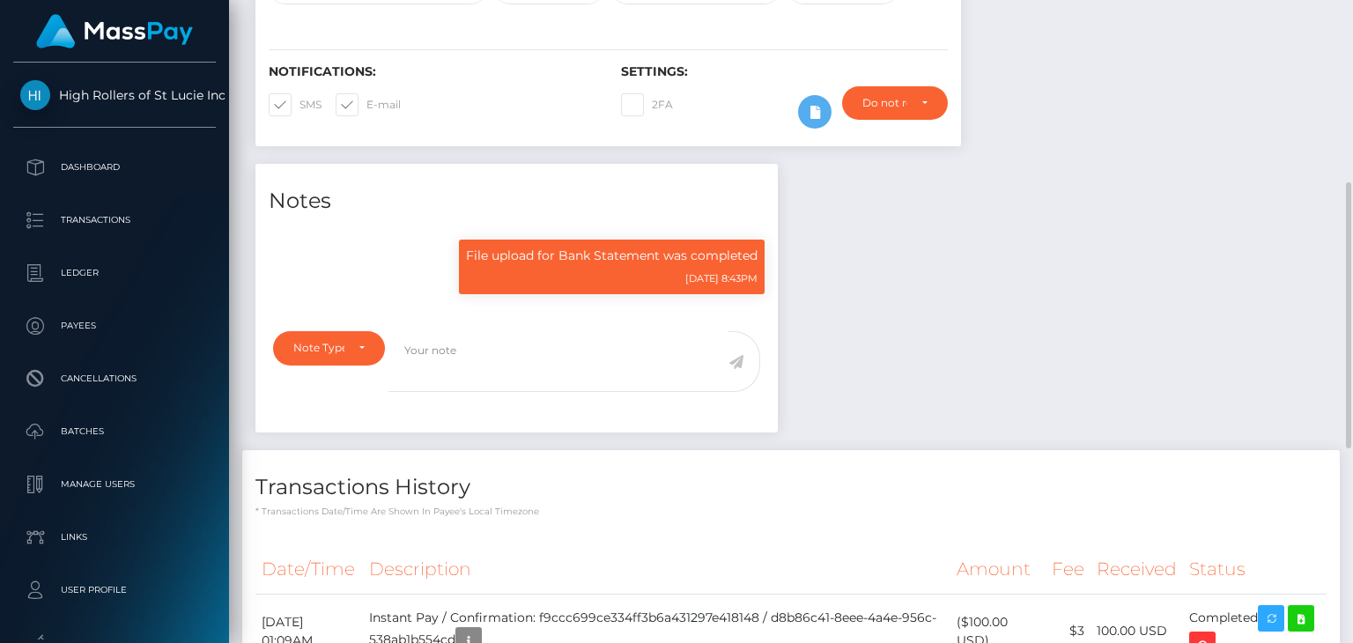
scroll to position [616, 0]
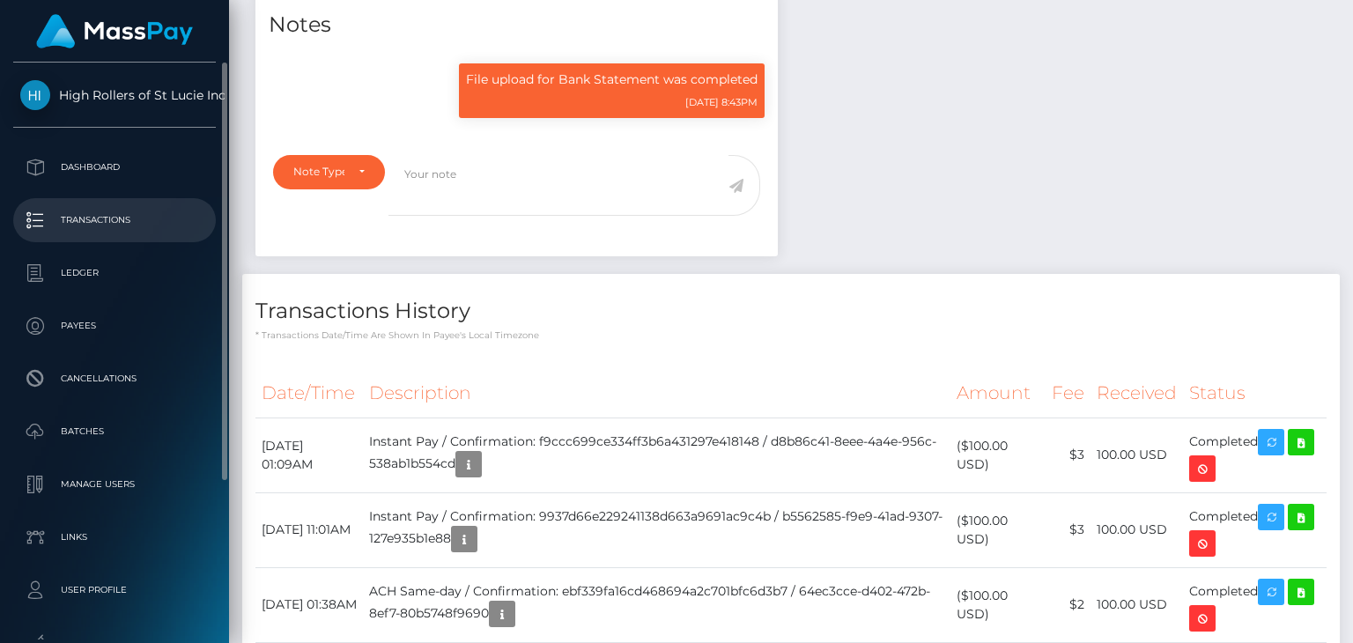
click at [106, 226] on p "Transactions" at bounding box center [114, 220] width 188 height 26
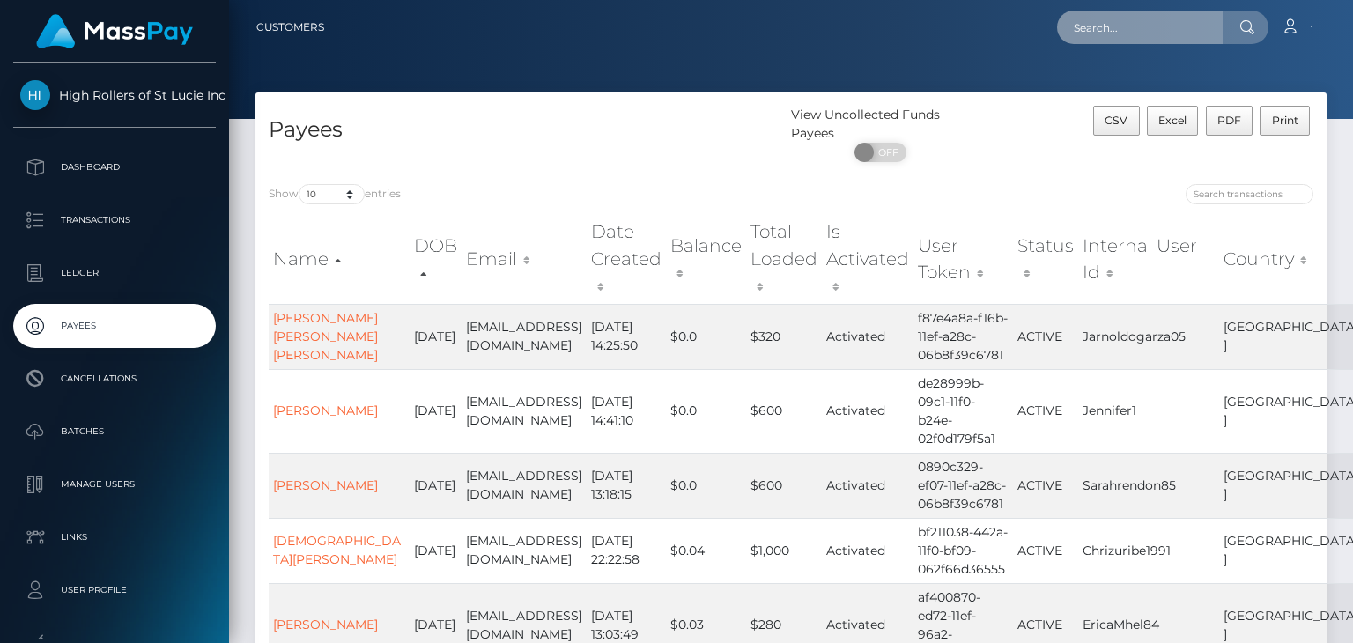
click at [1103, 37] on input "text" at bounding box center [1140, 27] width 166 height 33
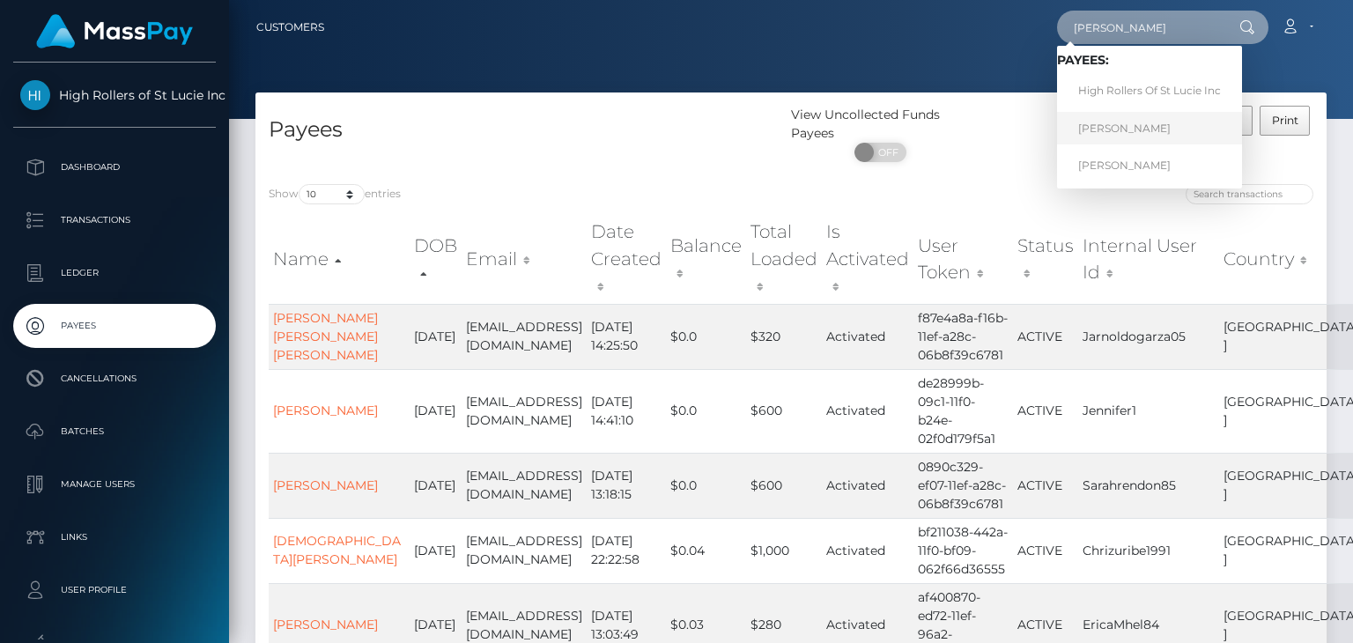
type input "Dat Tran"
click at [1124, 137] on link "Dat Tran" at bounding box center [1149, 128] width 185 height 33
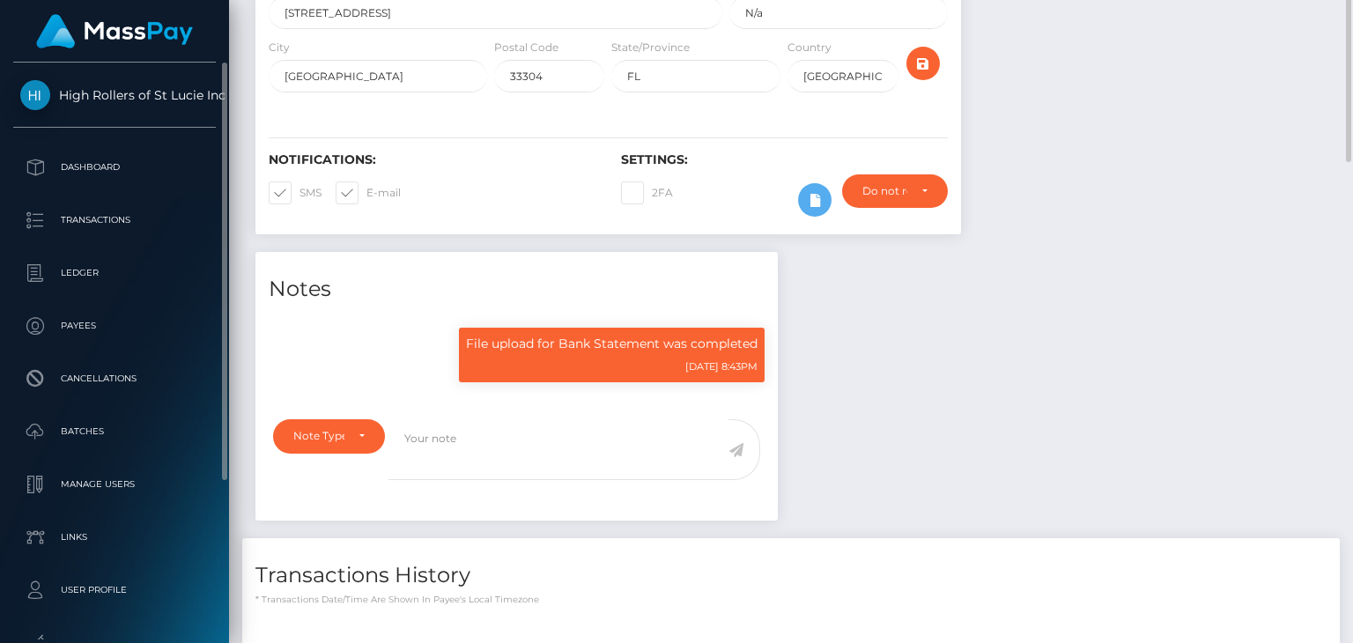
scroll to position [211, 338]
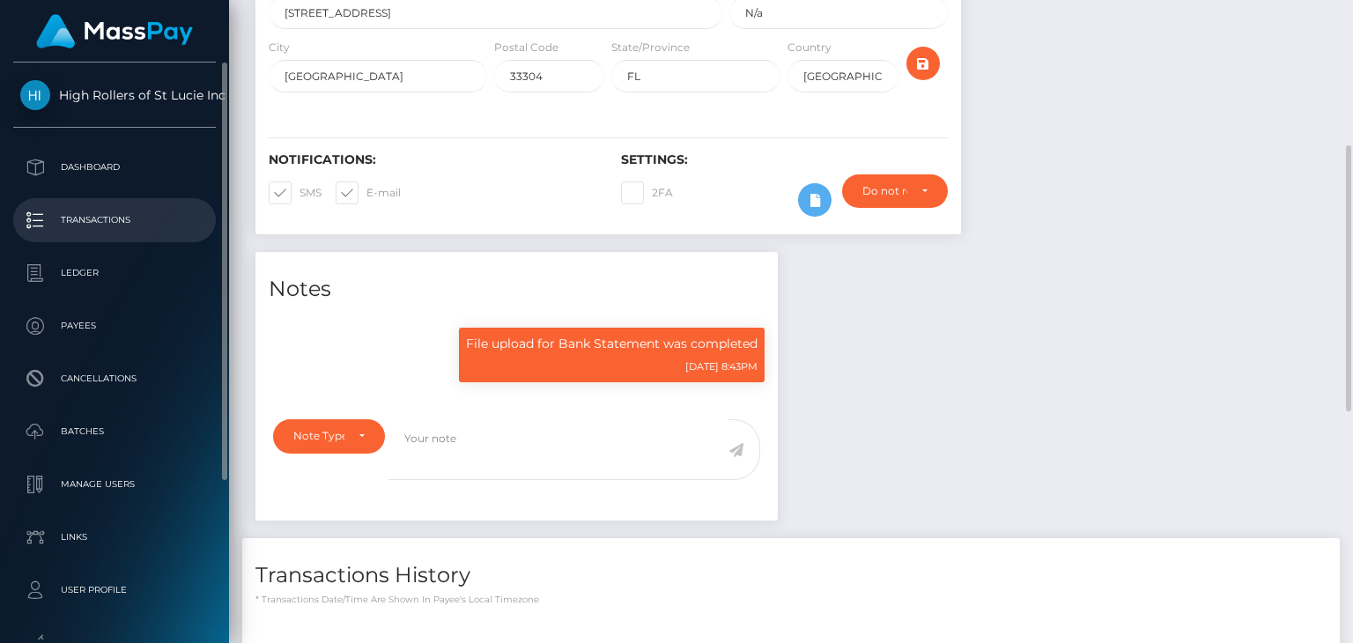
click at [102, 223] on p "Transactions" at bounding box center [114, 220] width 188 height 26
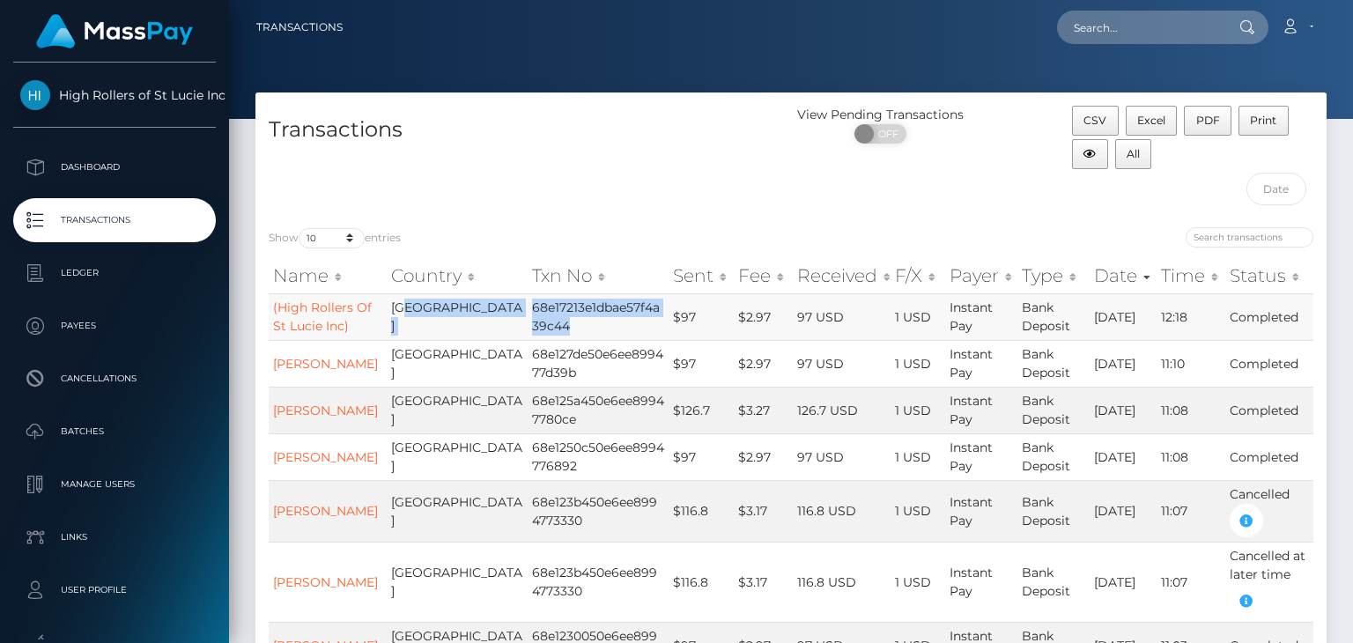
drag, startPoint x: 373, startPoint y: 328, endPoint x: 557, endPoint y: 336, distance: 184.2
click at [557, 336] on tr "(High Rollers Of St Lucie Inc) [GEOGRAPHIC_DATA] 68e17213e1dbae57f4a39c44 $97 $…" at bounding box center [791, 316] width 1044 height 47
click at [534, 335] on td "68e17213e1dbae57f4a39c44" at bounding box center [598, 316] width 141 height 47
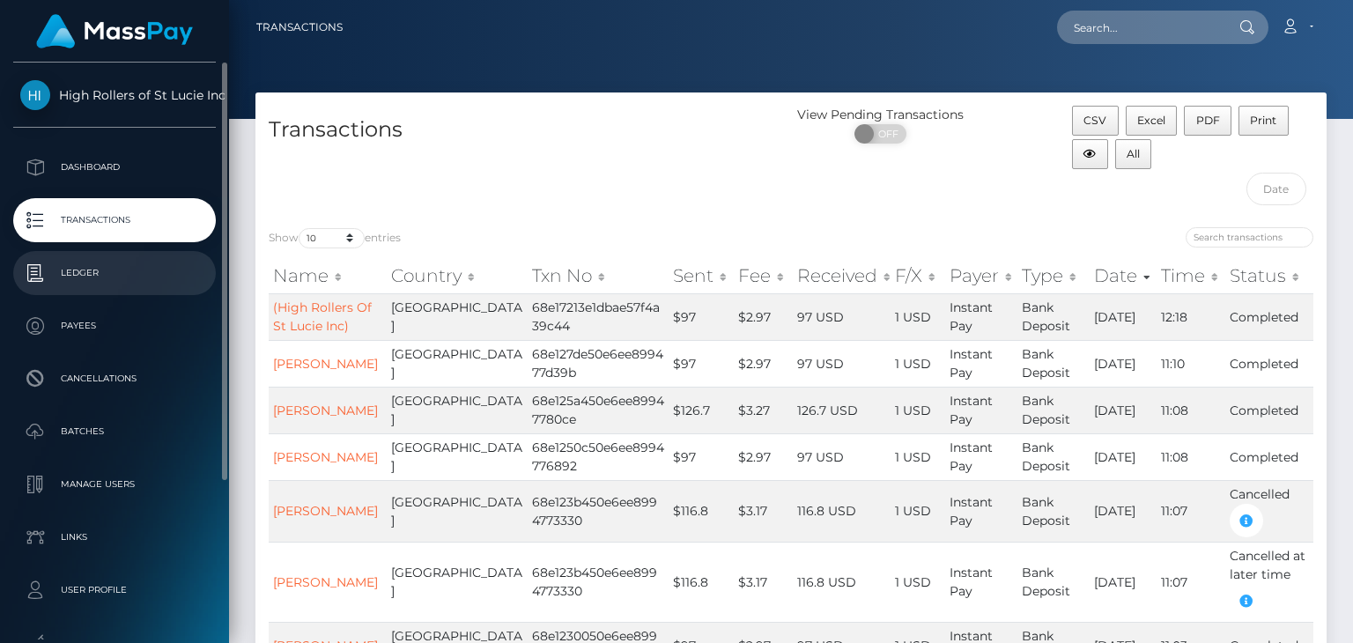
click at [95, 272] on p "Ledger" at bounding box center [114, 273] width 188 height 26
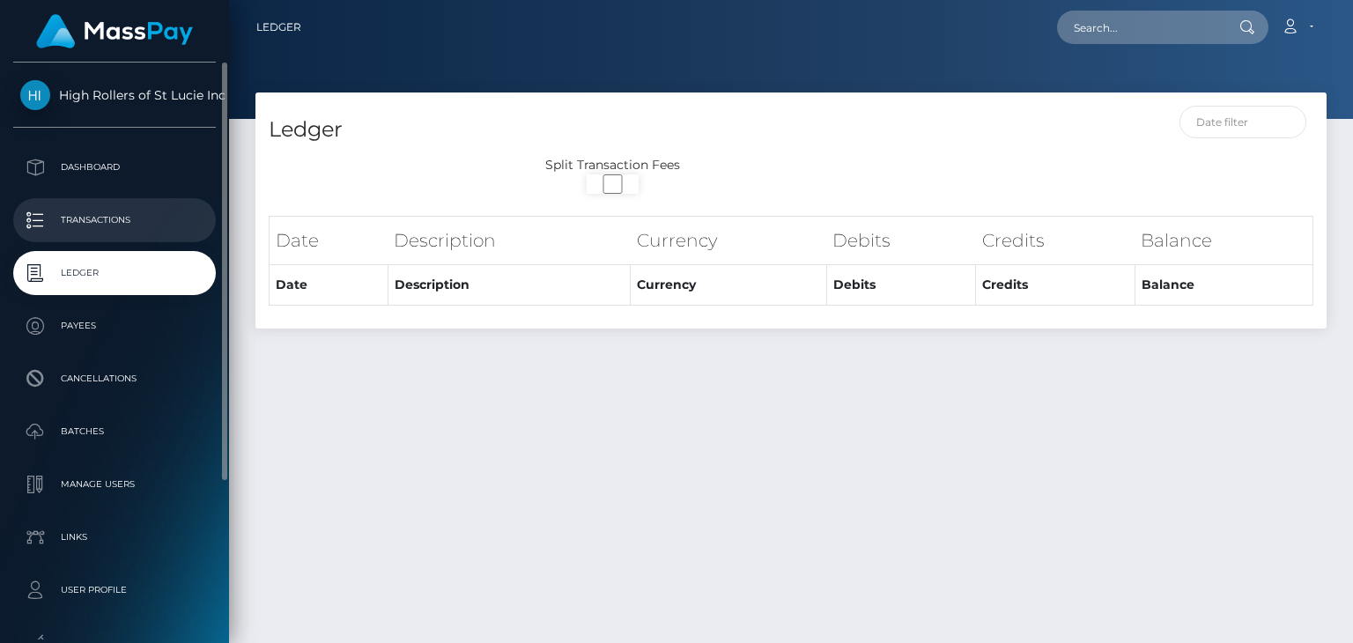
click at [122, 209] on p "Transactions" at bounding box center [114, 220] width 188 height 26
select select
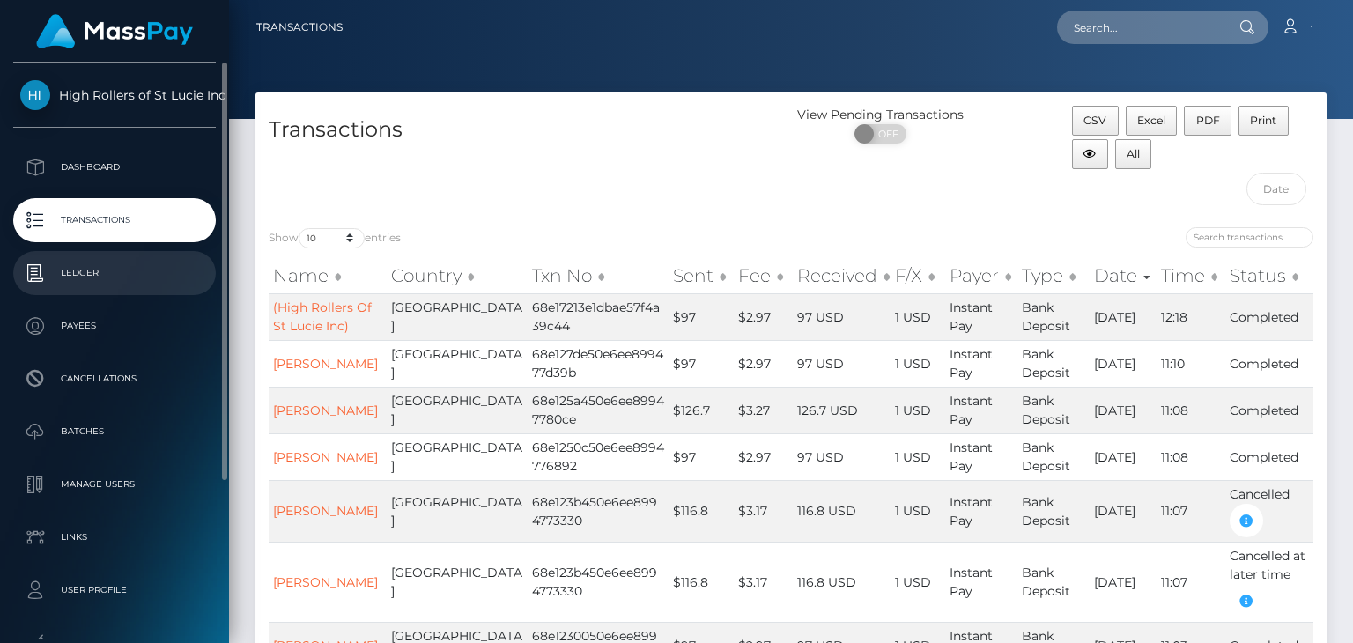
click at [77, 283] on p "Ledger" at bounding box center [114, 273] width 188 height 26
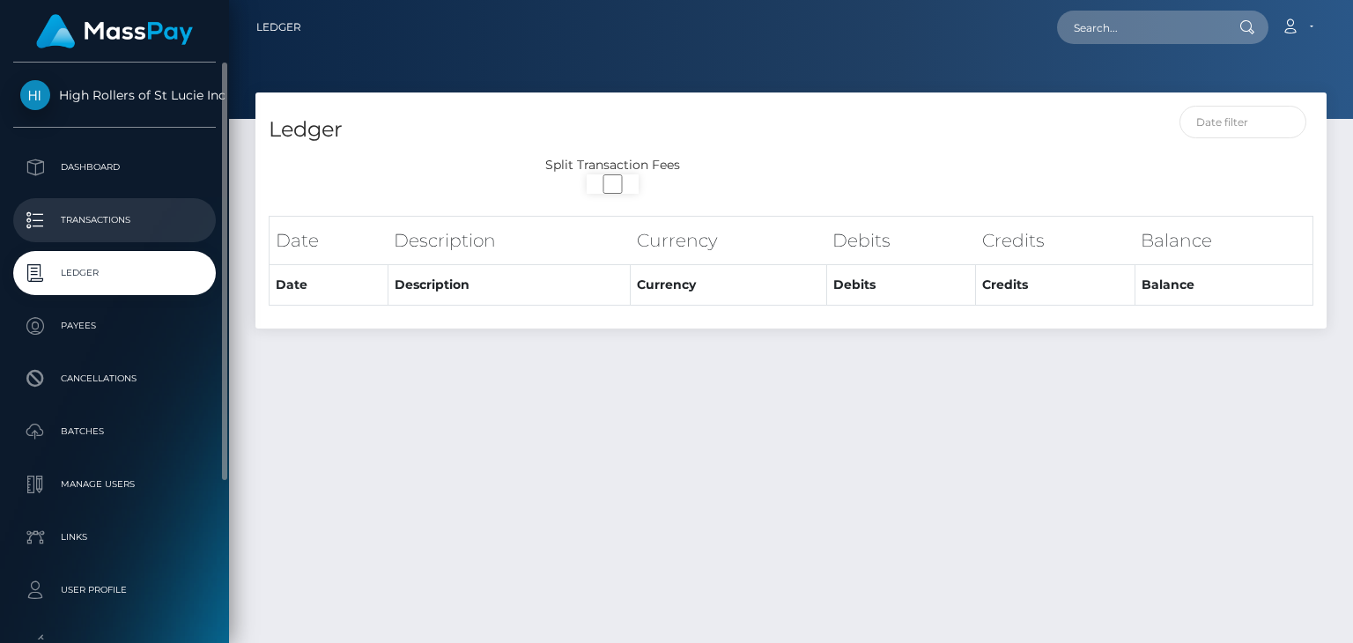
select select
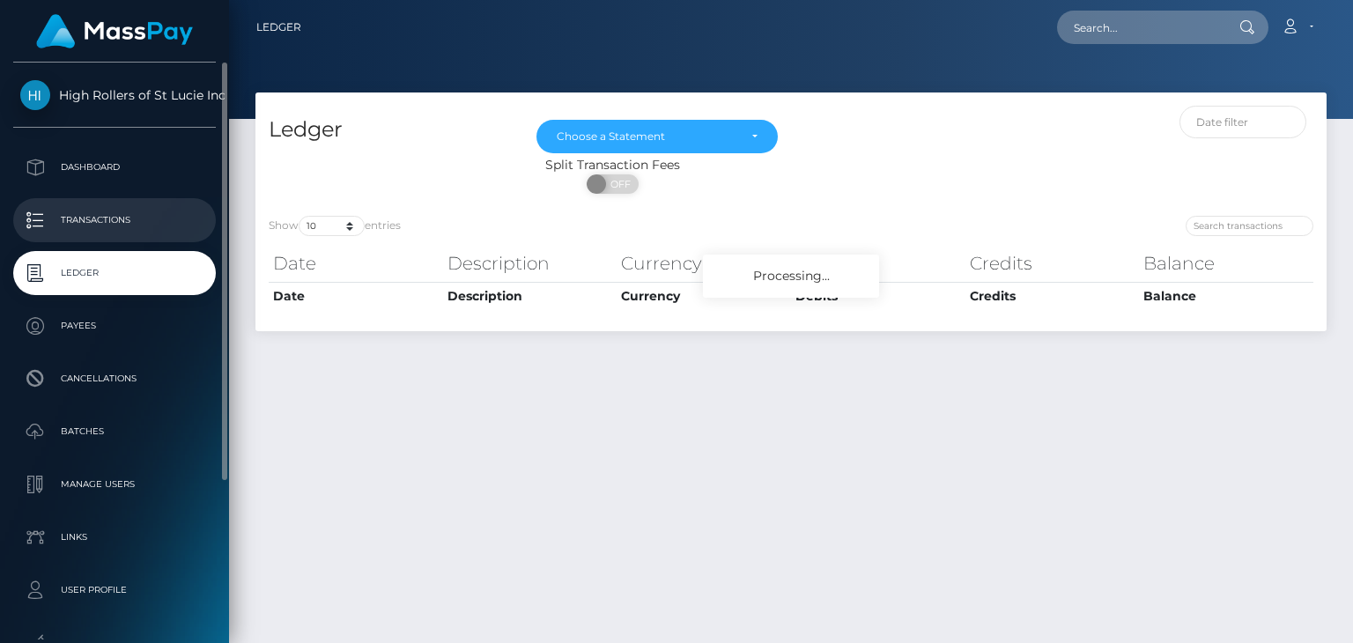
click at [85, 220] on p "Transactions" at bounding box center [114, 220] width 188 height 26
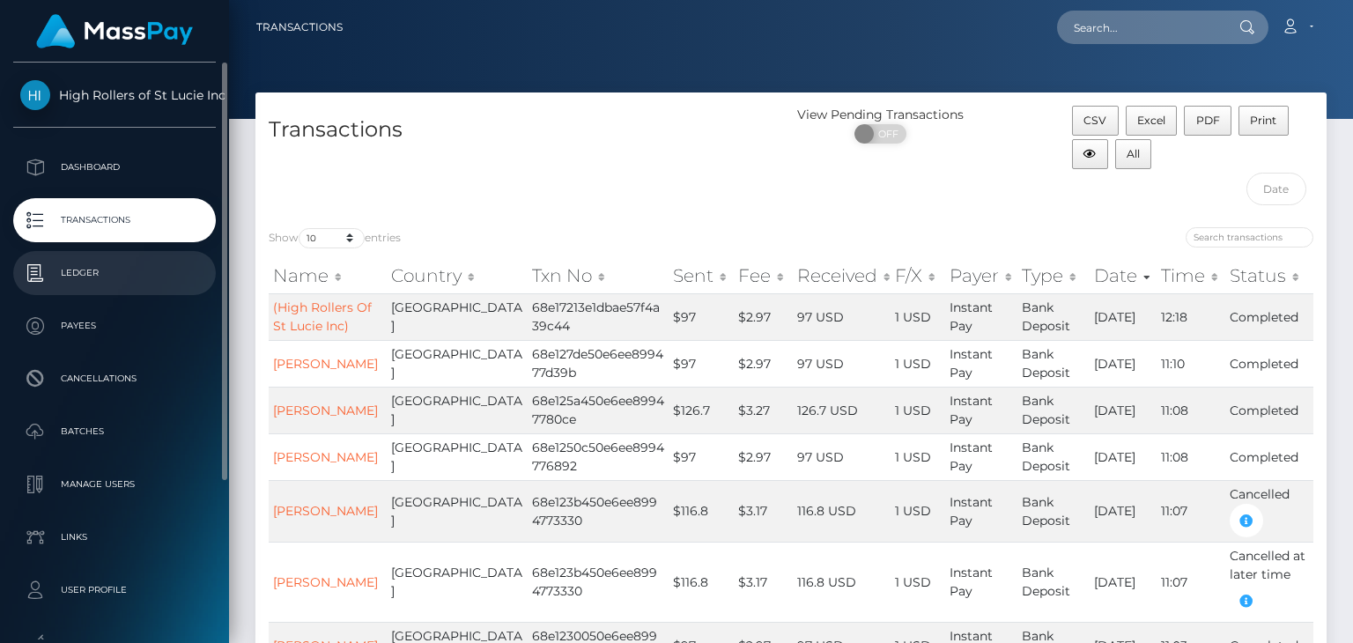
click at [95, 272] on p "Ledger" at bounding box center [114, 273] width 188 height 26
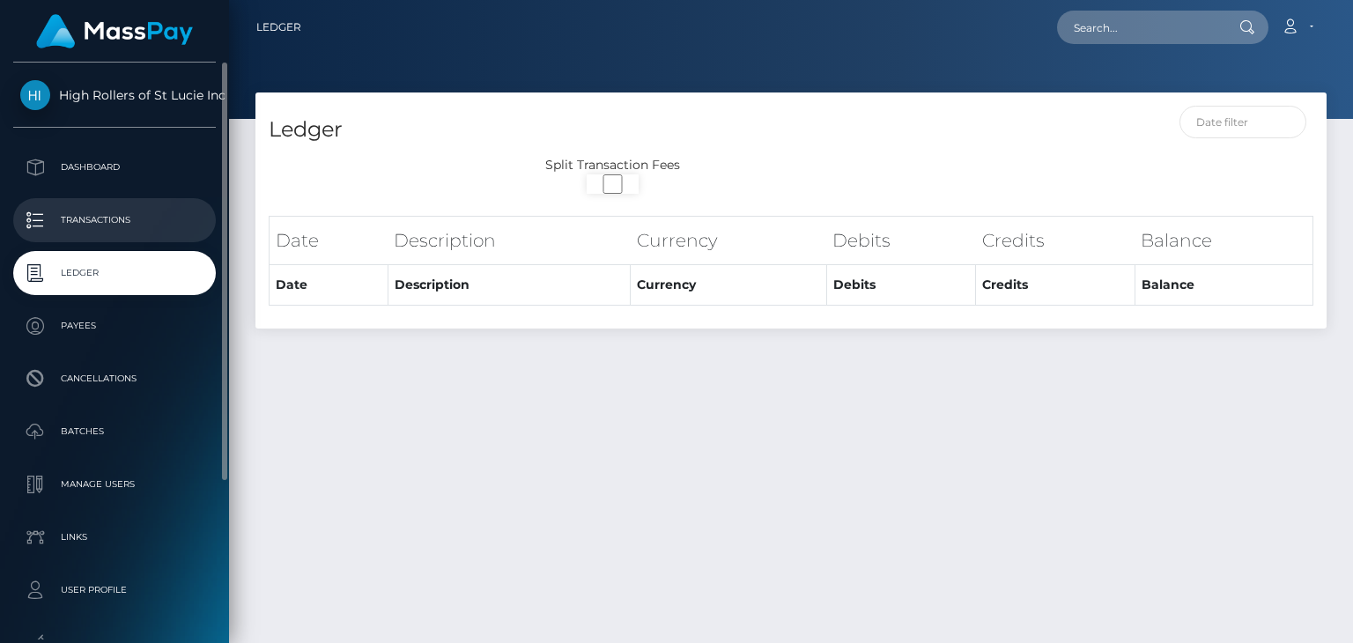
select select
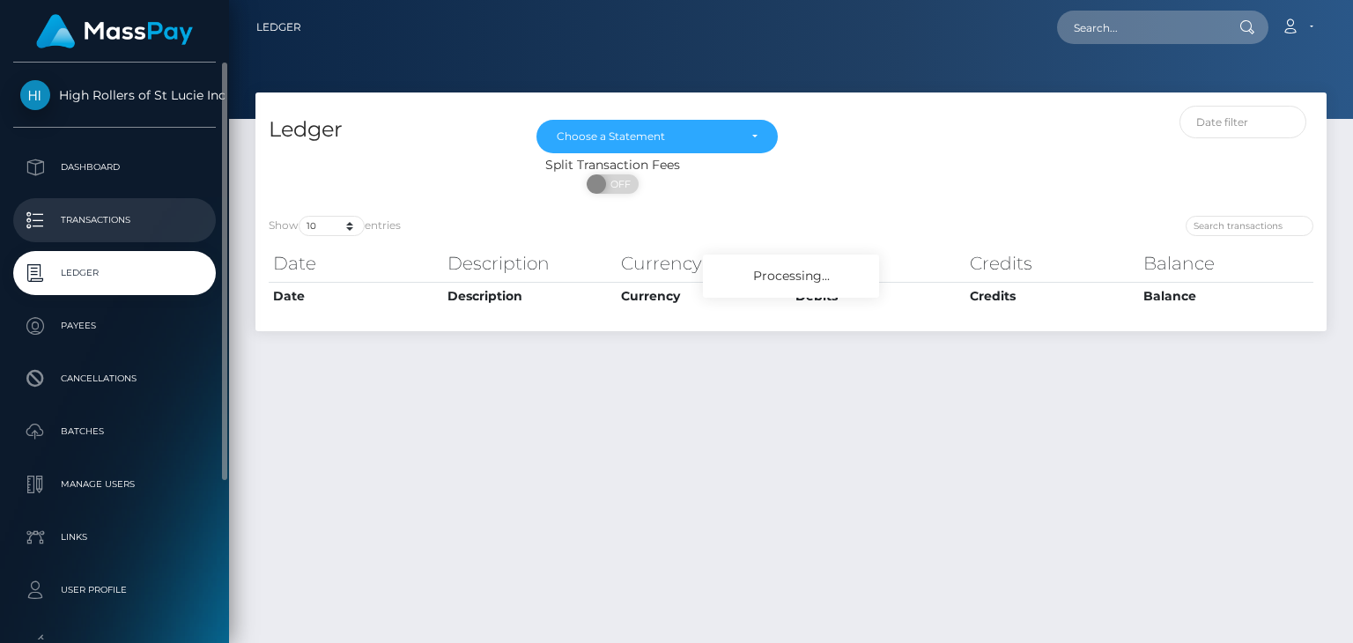
click at [91, 219] on p "Transactions" at bounding box center [114, 220] width 188 height 26
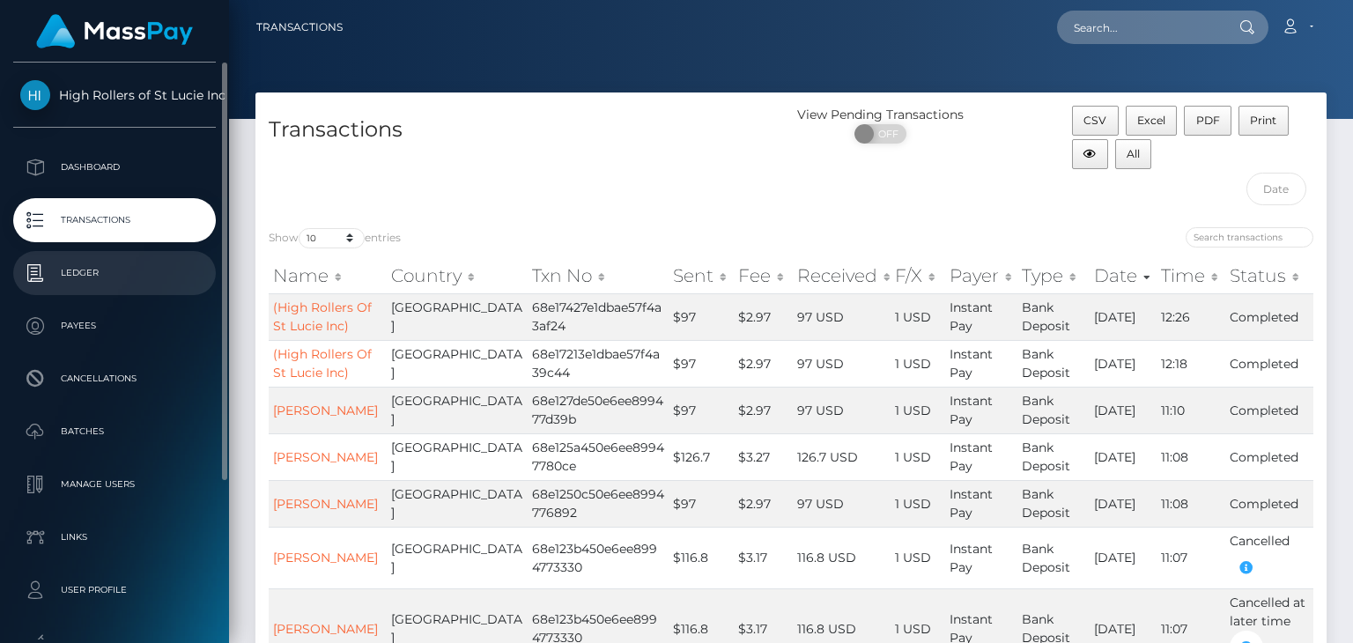
click at [82, 276] on p "Ledger" at bounding box center [114, 273] width 188 height 26
click at [93, 268] on ul "Dashboard Transactions Ledger Payees Cancellations Batches Links" at bounding box center [114, 457] width 229 height 625
click at [85, 276] on p "Ledger" at bounding box center [114, 273] width 188 height 26
click at [71, 273] on p "Ledger" at bounding box center [114, 273] width 188 height 26
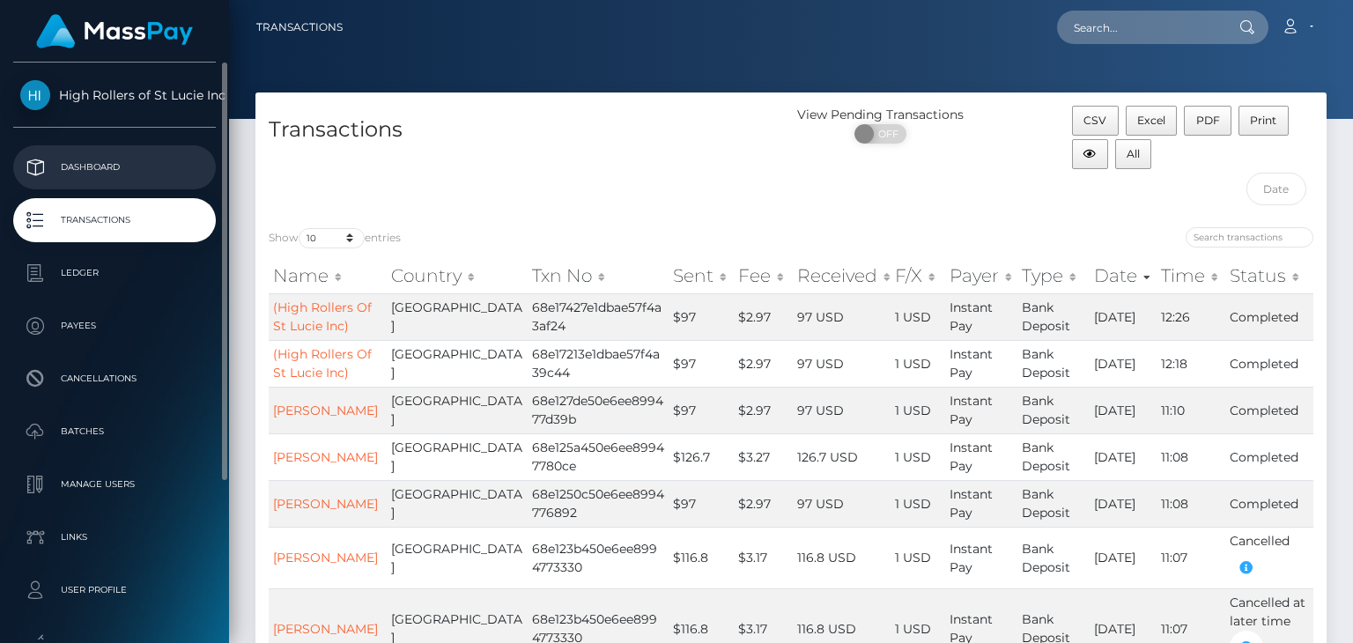
click at [86, 169] on p "Dashboard" at bounding box center [114, 167] width 188 height 26
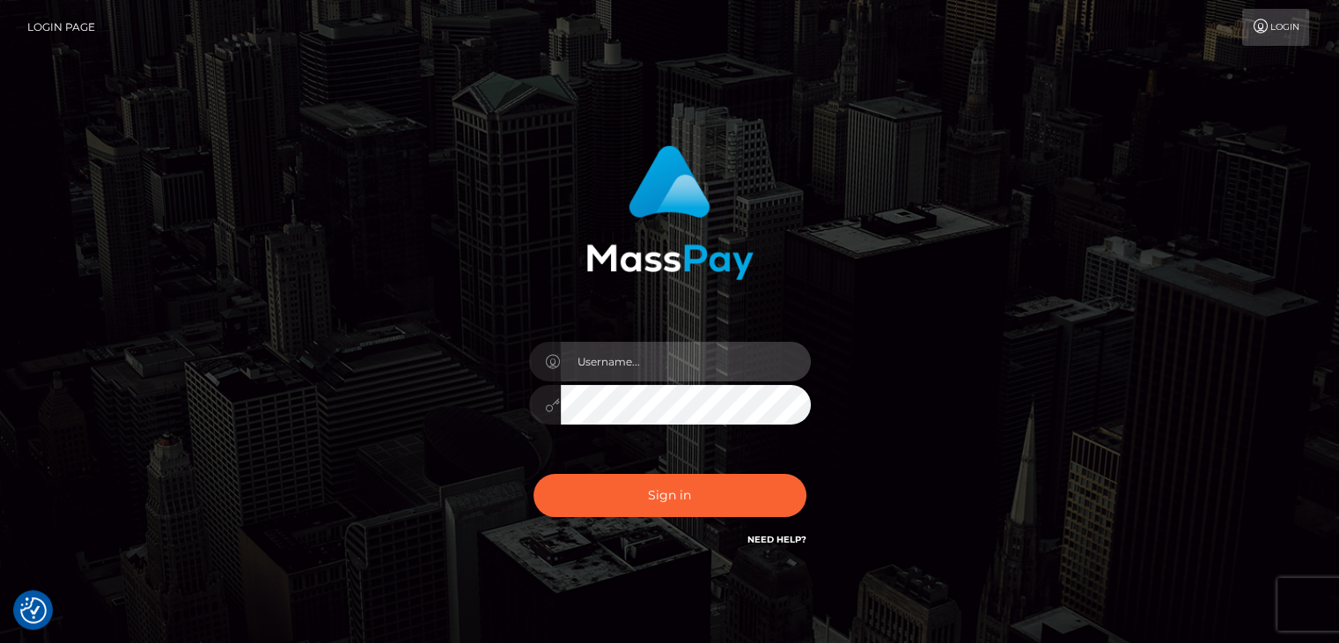
click at [593, 371] on input "text" at bounding box center [686, 362] width 250 height 40
paste input "dat.rush"
type input "dat.rush"
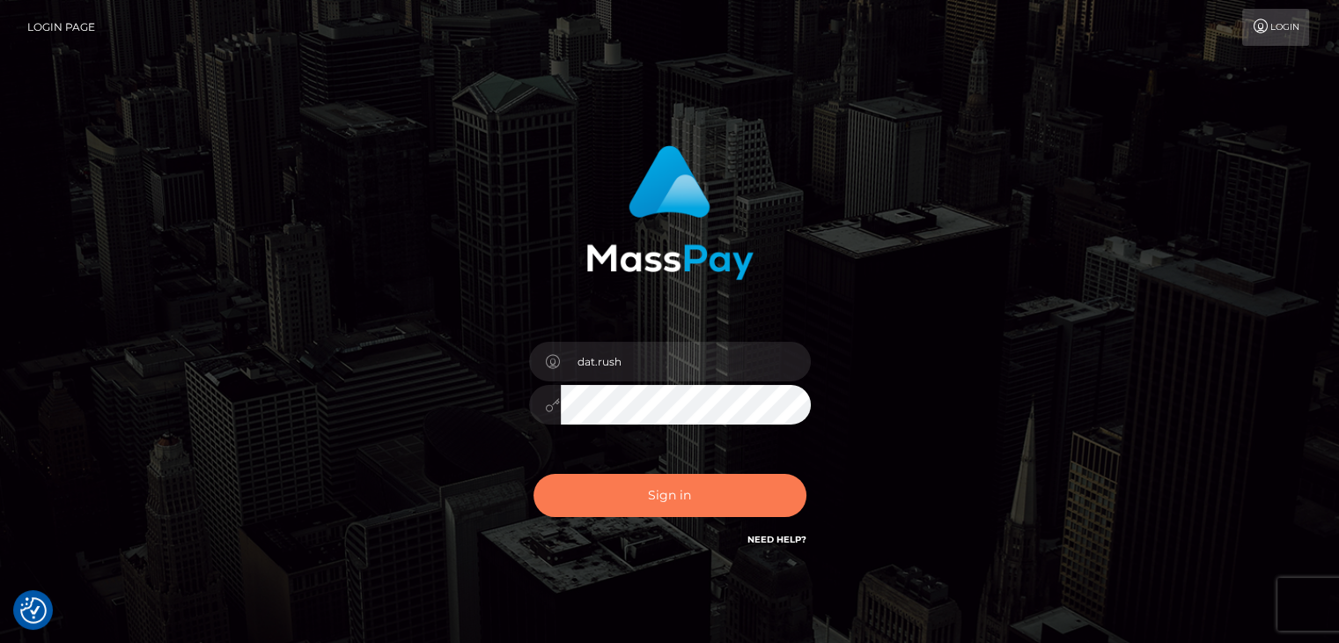
click at [648, 490] on button "Sign in" at bounding box center [670, 495] width 273 height 43
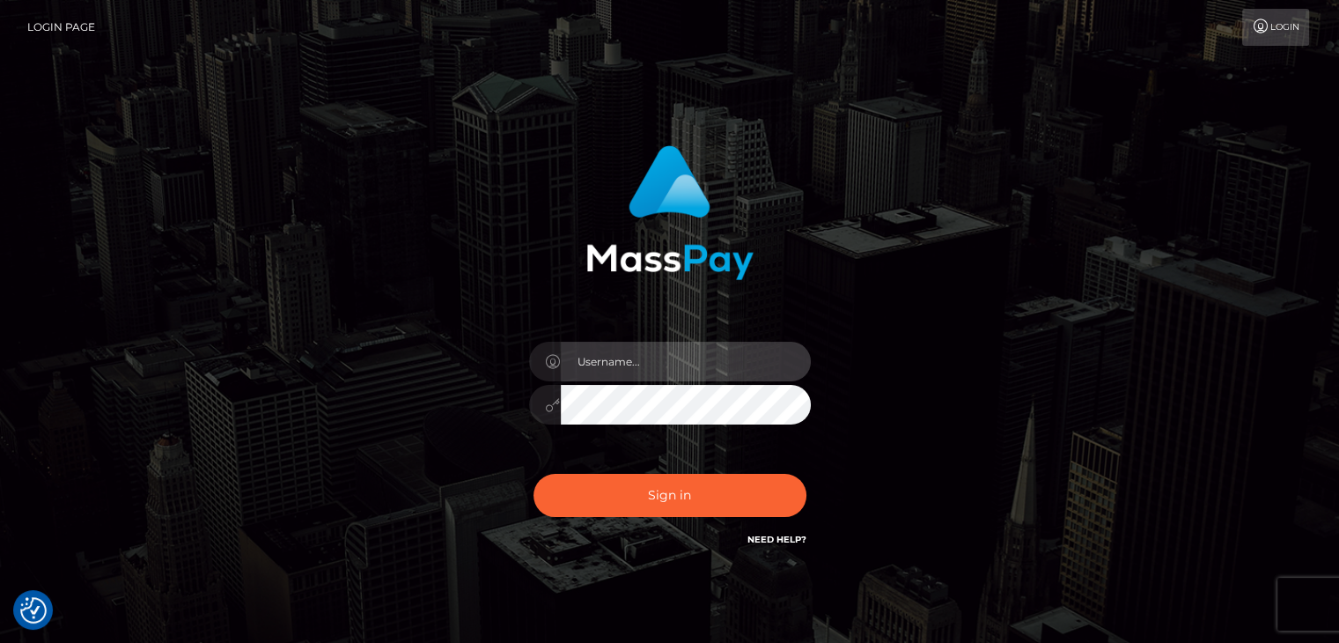
click at [606, 358] on input "text" at bounding box center [686, 362] width 250 height 40
paste input "dat.rush"
type input "dat.rush"
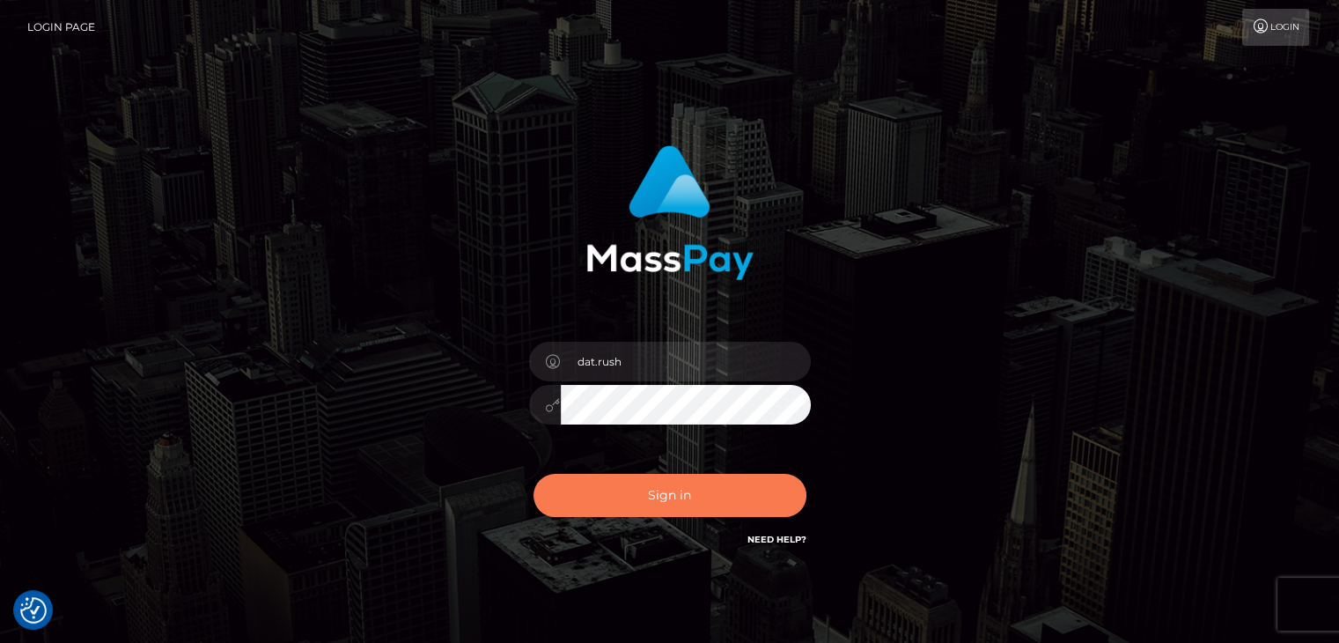
click at [652, 499] on button "Sign in" at bounding box center [670, 495] width 273 height 43
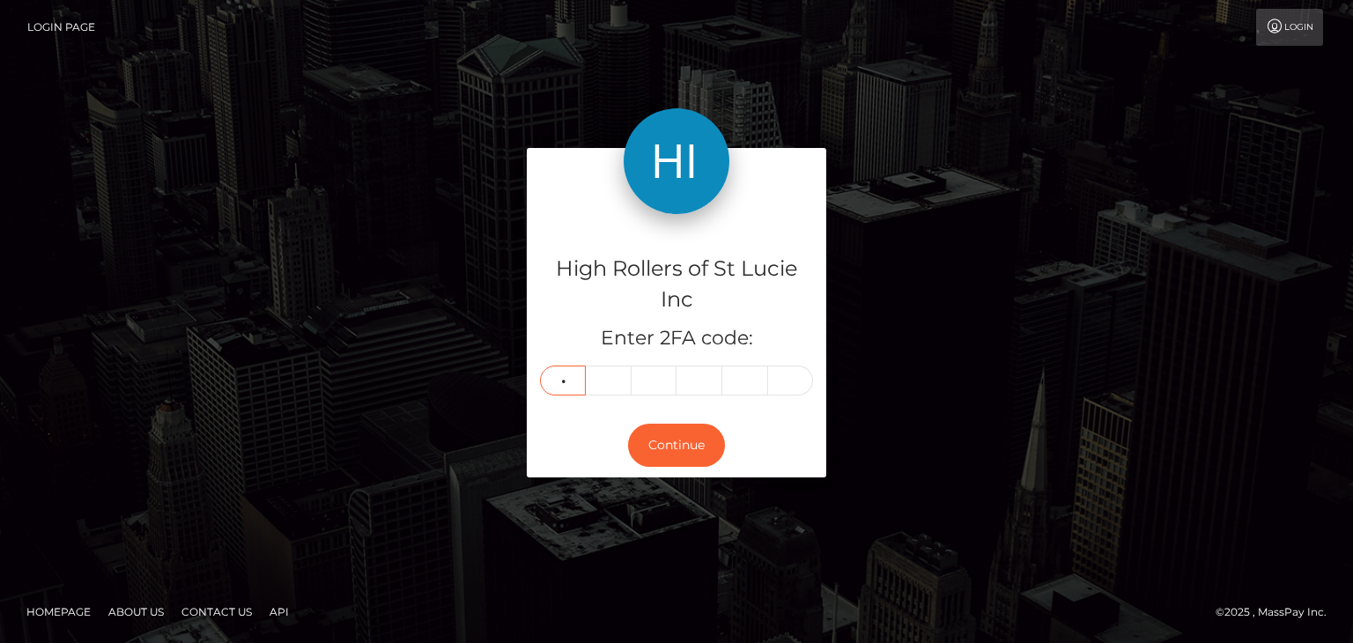
type input "6"
type input "0"
type input "4"
type input "5"
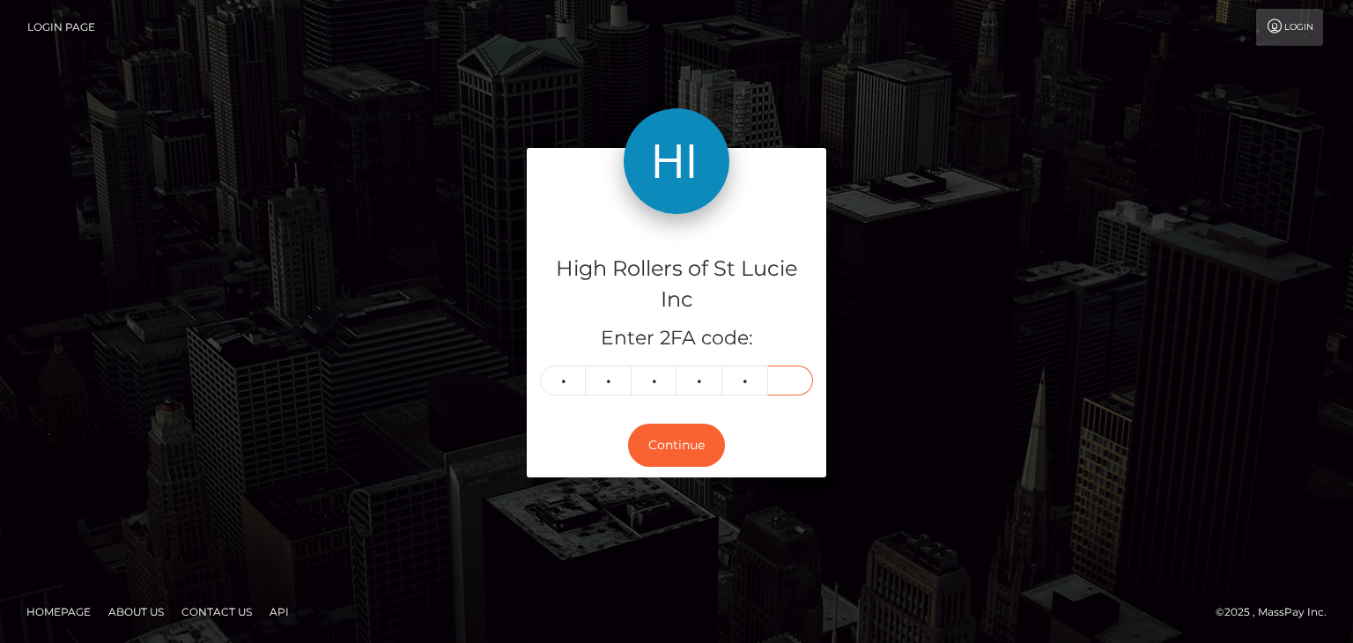
type input "9"
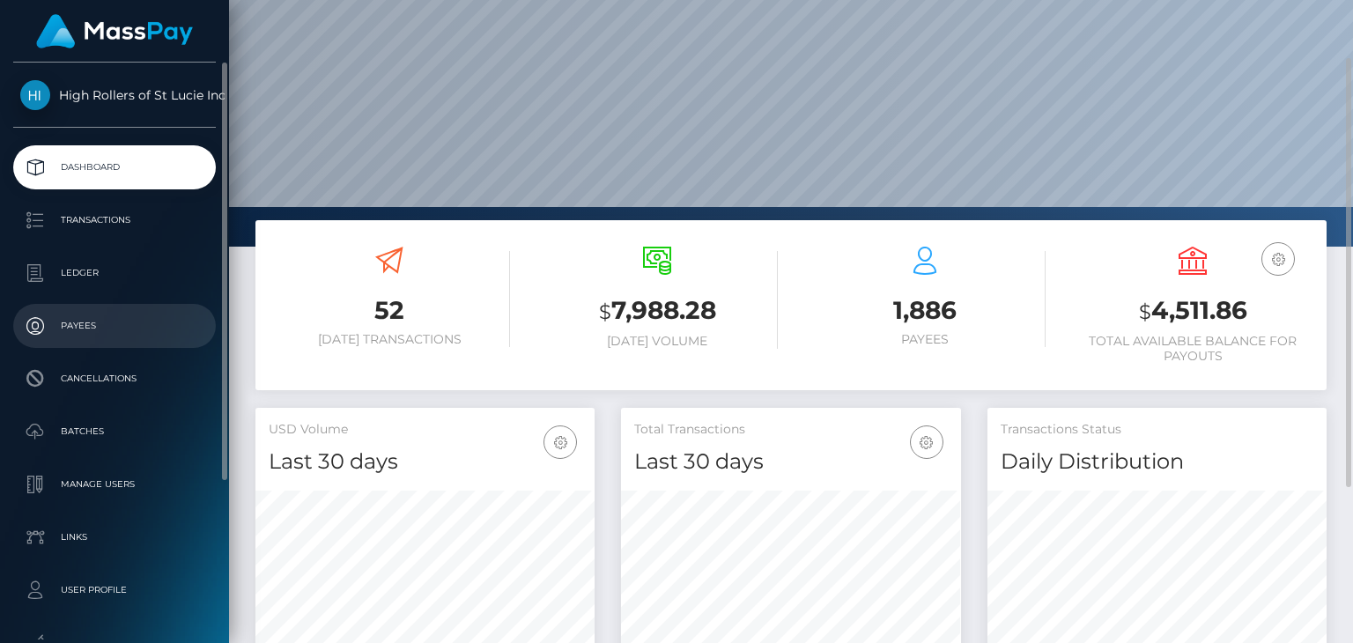
scroll to position [312, 338]
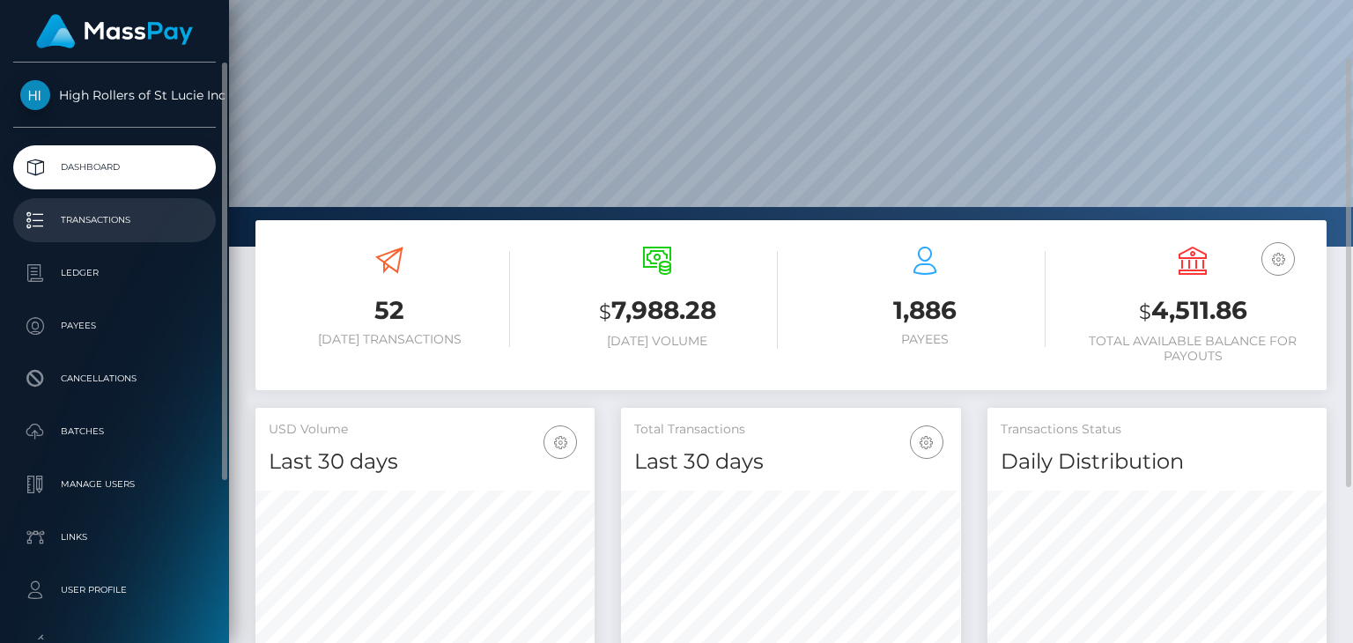
click at [99, 228] on p "Transactions" at bounding box center [114, 220] width 188 height 26
